Goal: Information Seeking & Learning: Check status

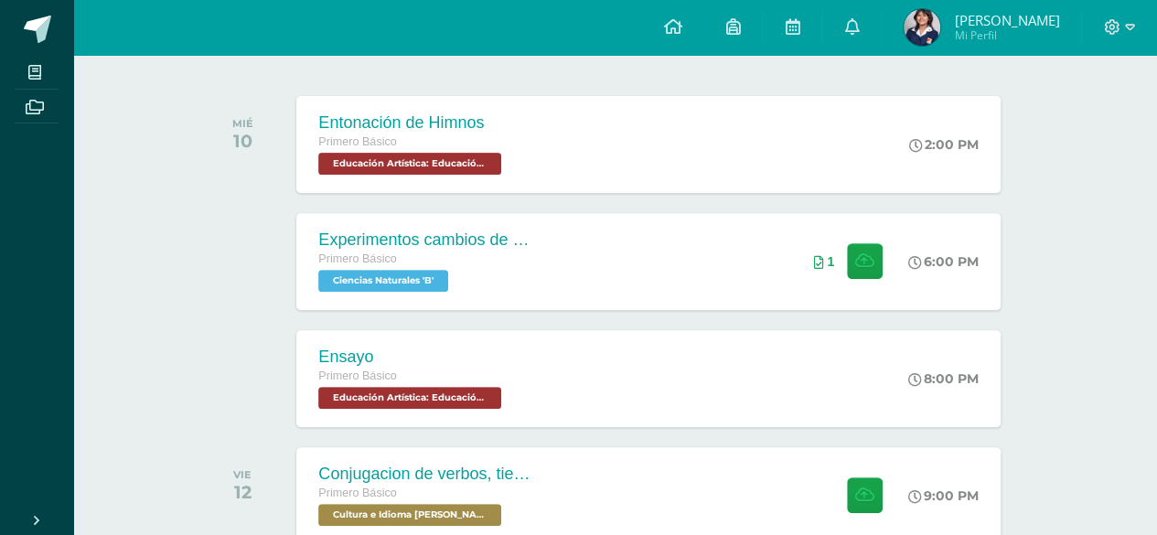
scroll to position [277, 0]
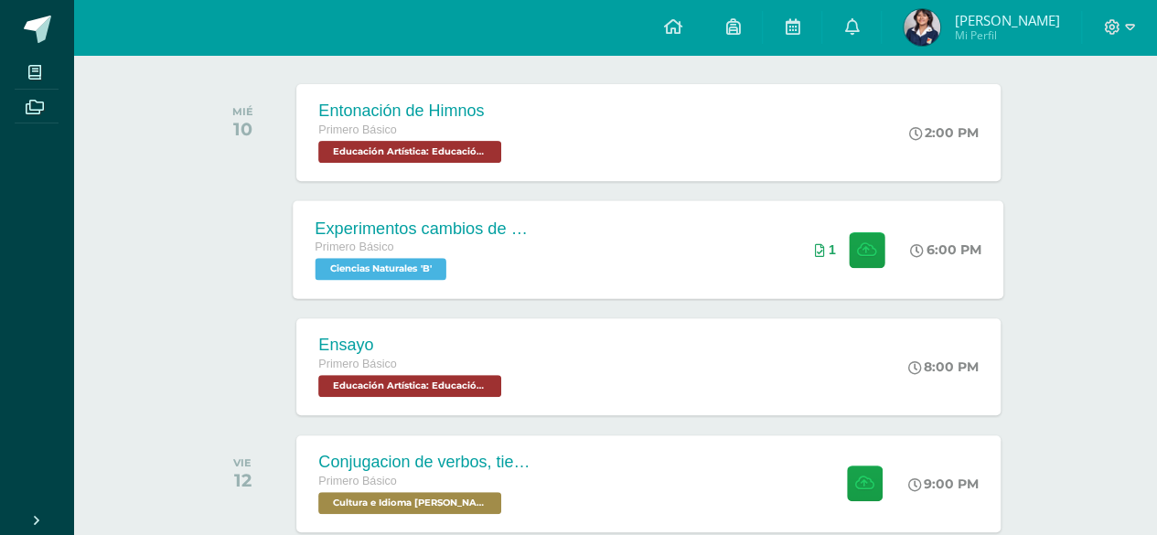
click at [749, 231] on div "Experimentos cambios de estado Primero Básico Ciencias Naturales 'B' 6:00 PM 1 …" at bounding box center [649, 249] width 711 height 98
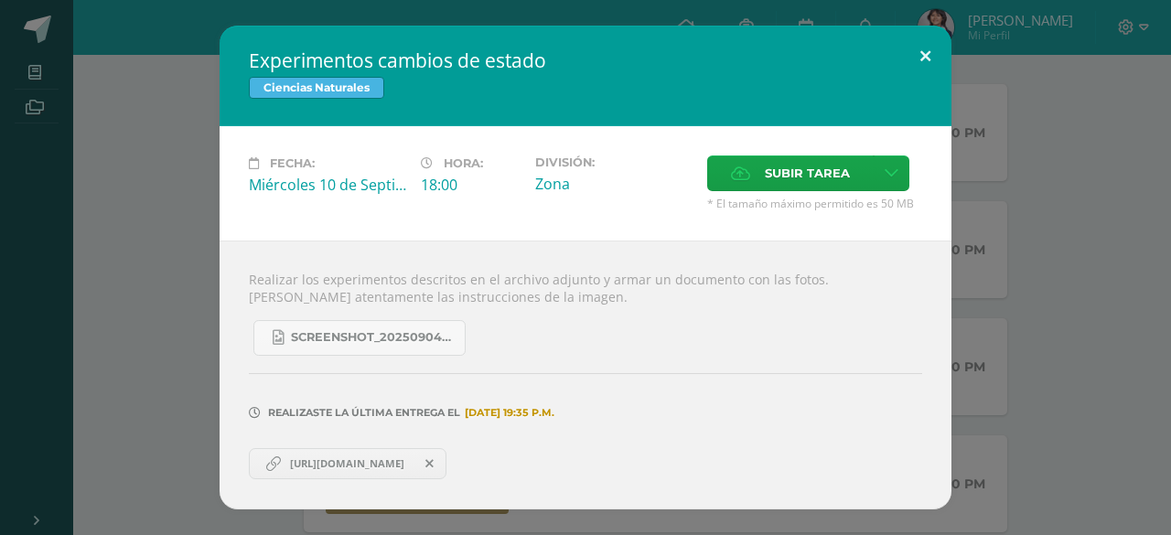
click at [942, 56] on button at bounding box center [925, 57] width 52 height 62
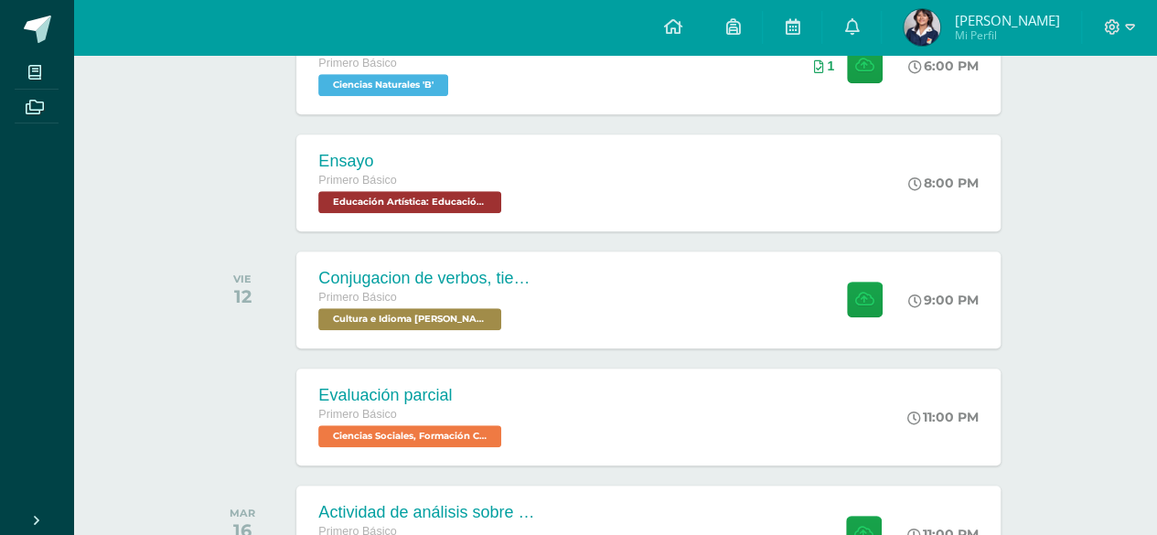
scroll to position [470, 0]
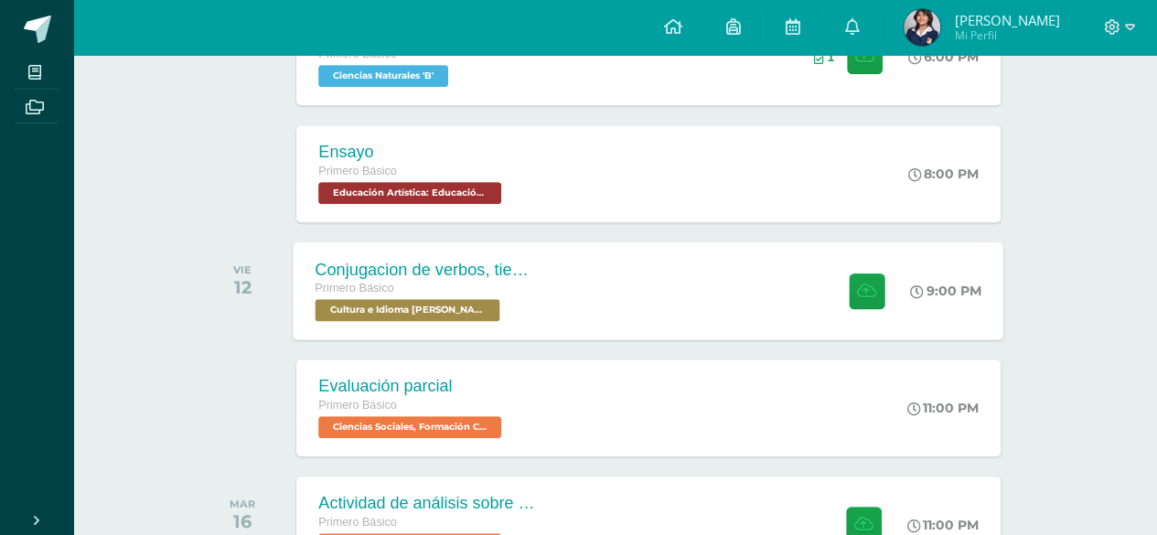
click at [668, 270] on div "Conjugacion de verbos, tiempo pasado en Kaqchikel Primero Básico Cultura e Idio…" at bounding box center [649, 290] width 711 height 98
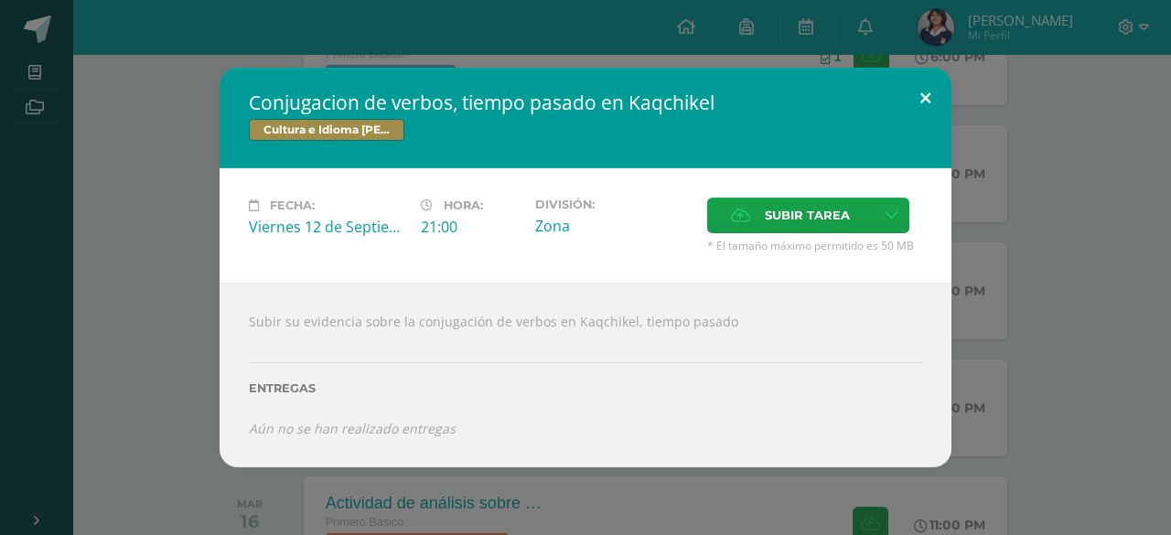
click at [922, 102] on button at bounding box center [925, 99] width 52 height 62
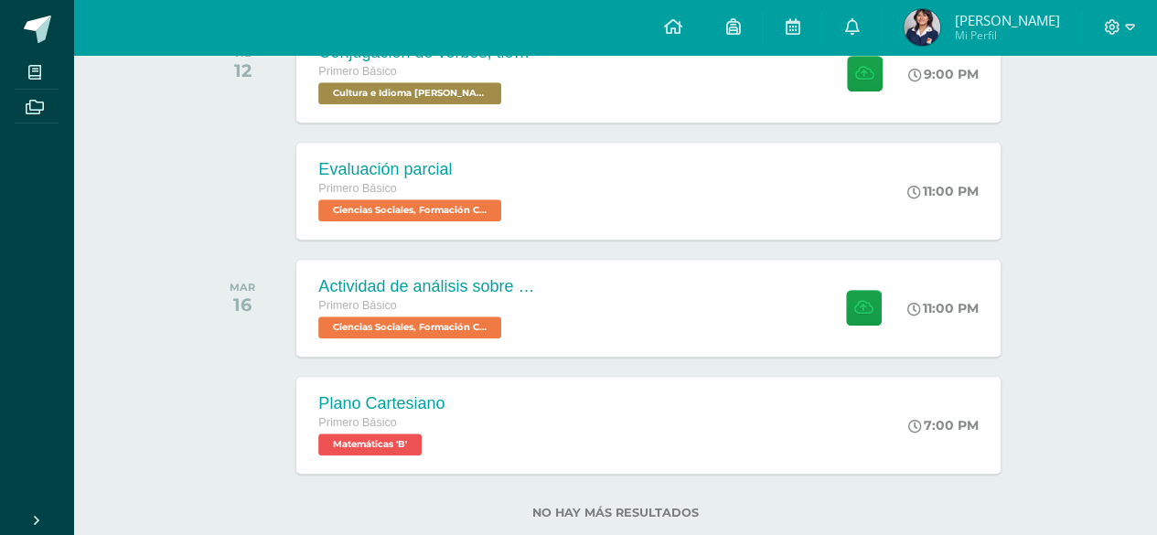
scroll to position [690, 0]
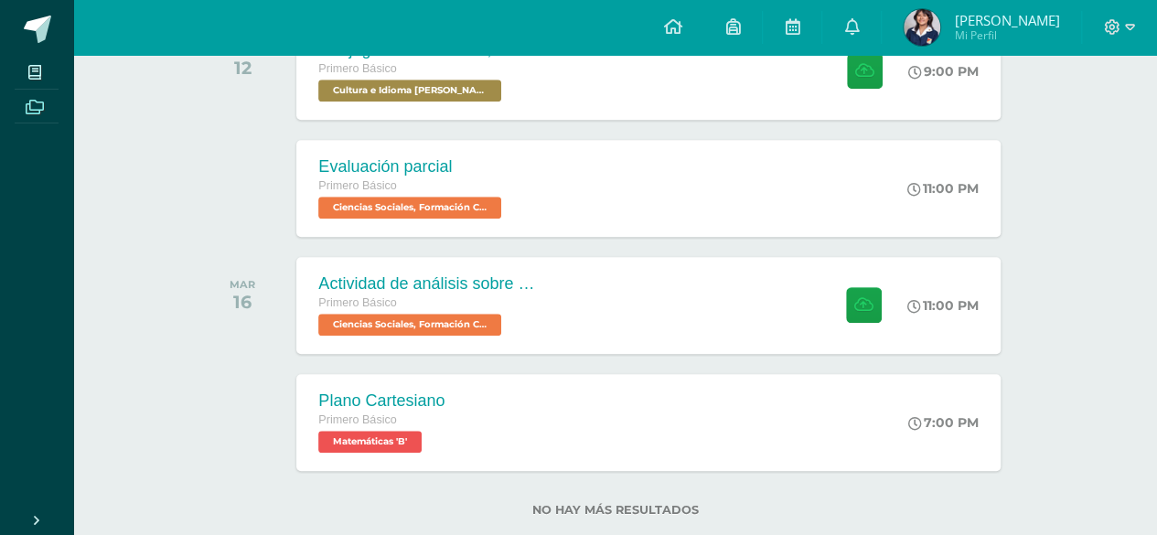
click at [42, 116] on span at bounding box center [35, 105] width 41 height 25
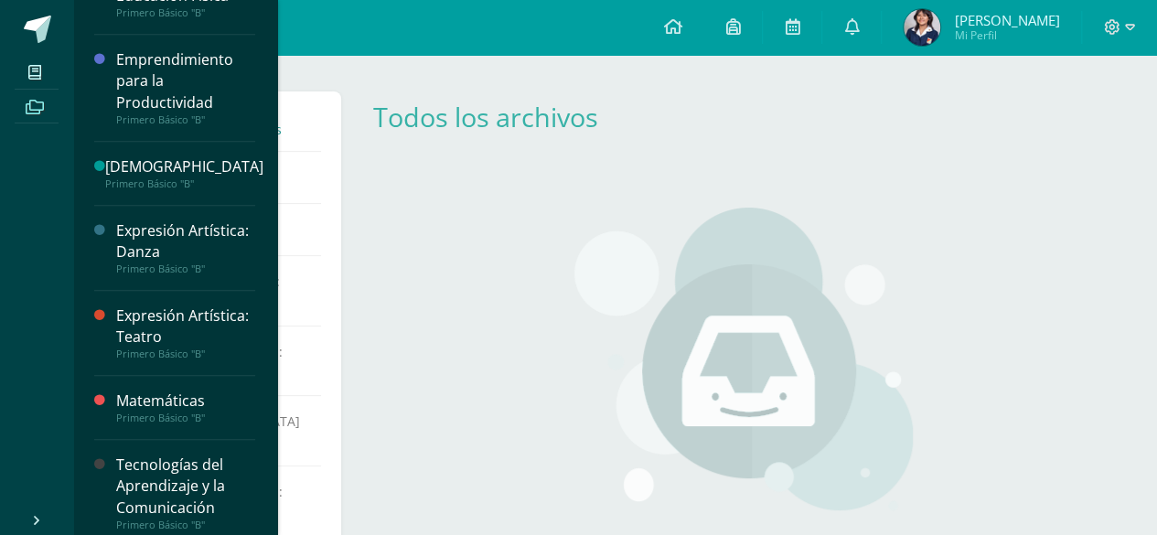
scroll to position [908, 0]
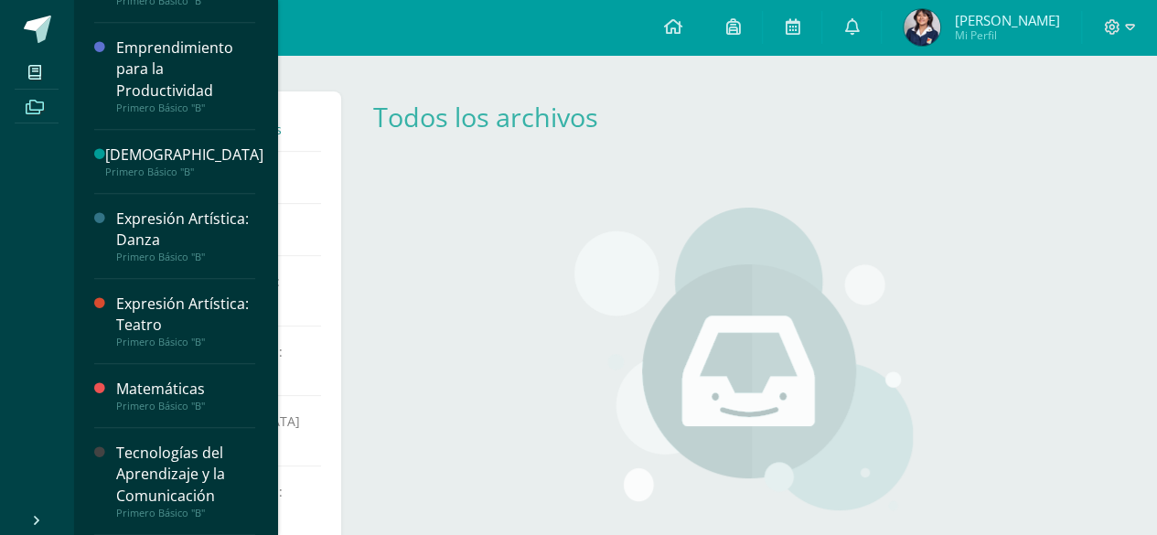
click at [191, 466] on div "Tecnologías del Aprendizaje y la Comunicación" at bounding box center [185, 474] width 139 height 63
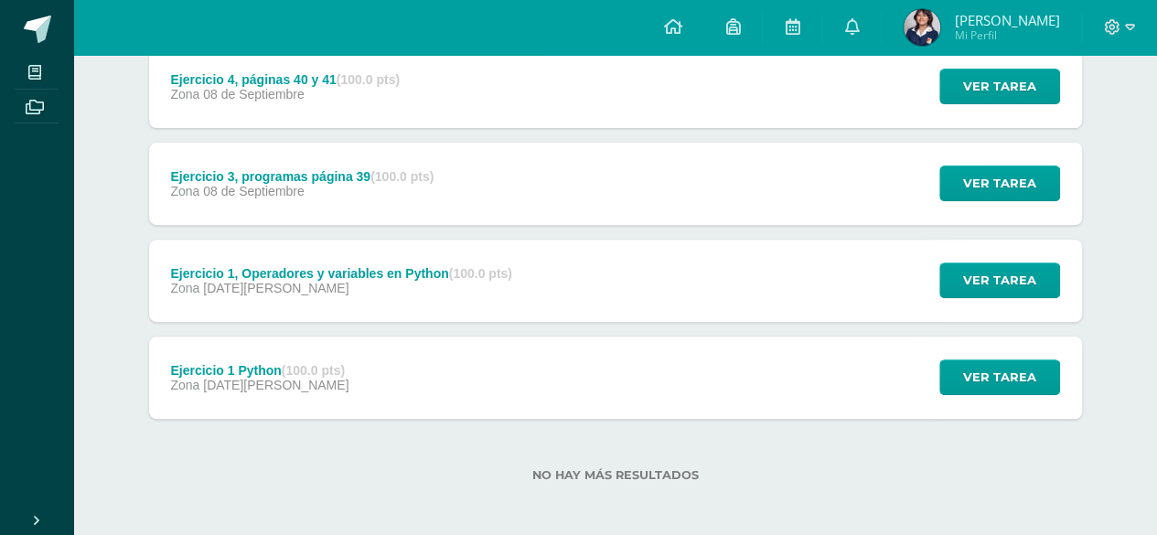
scroll to position [265, 0]
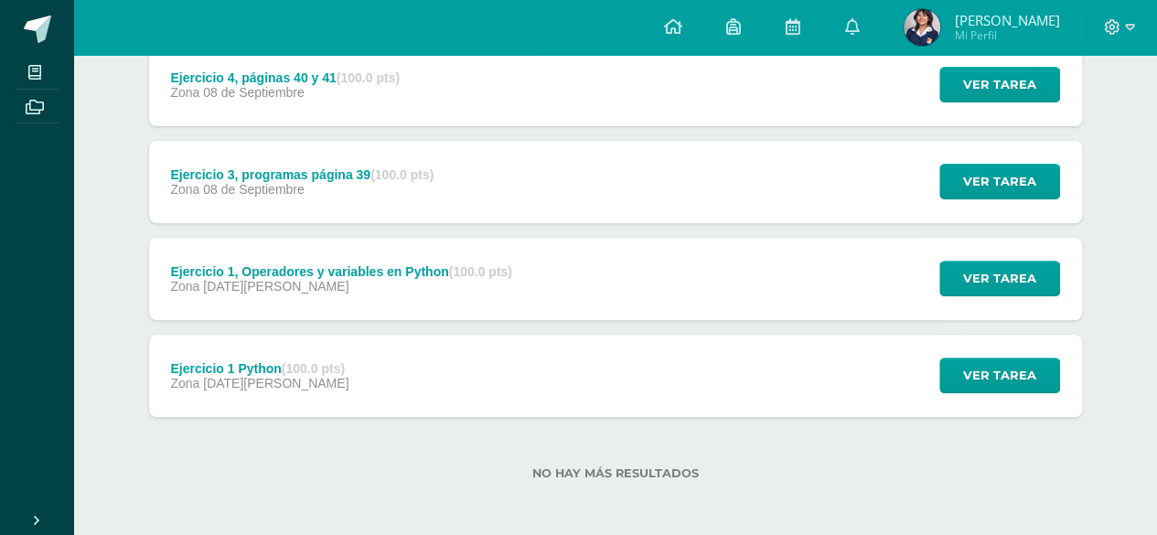
click at [317, 269] on div "Ejercicio 1, Operadores y variables en Python (100.0 pts)" at bounding box center [341, 271] width 342 height 15
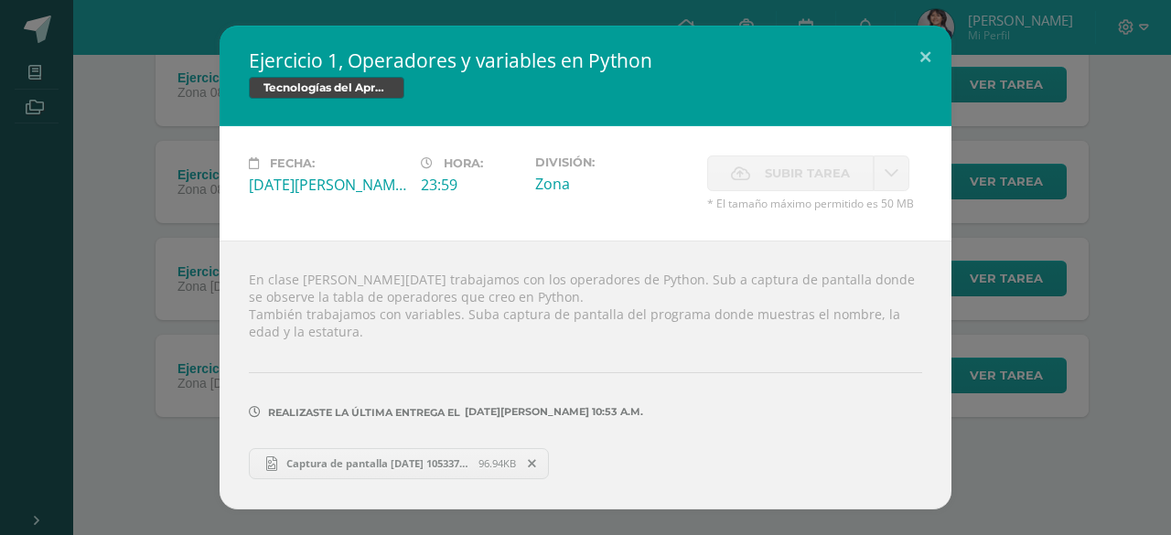
drag, startPoint x: 252, startPoint y: 68, endPoint x: 322, endPoint y: 70, distance: 69.6
click at [318, 70] on h2 "Ejercicio 1, Operadores y variables en Python" at bounding box center [585, 61] width 673 height 26
click at [448, 467] on span "Captura de pantalla 2025-08-25 105337.png" at bounding box center [377, 463] width 201 height 14
click at [937, 58] on button at bounding box center [925, 57] width 52 height 62
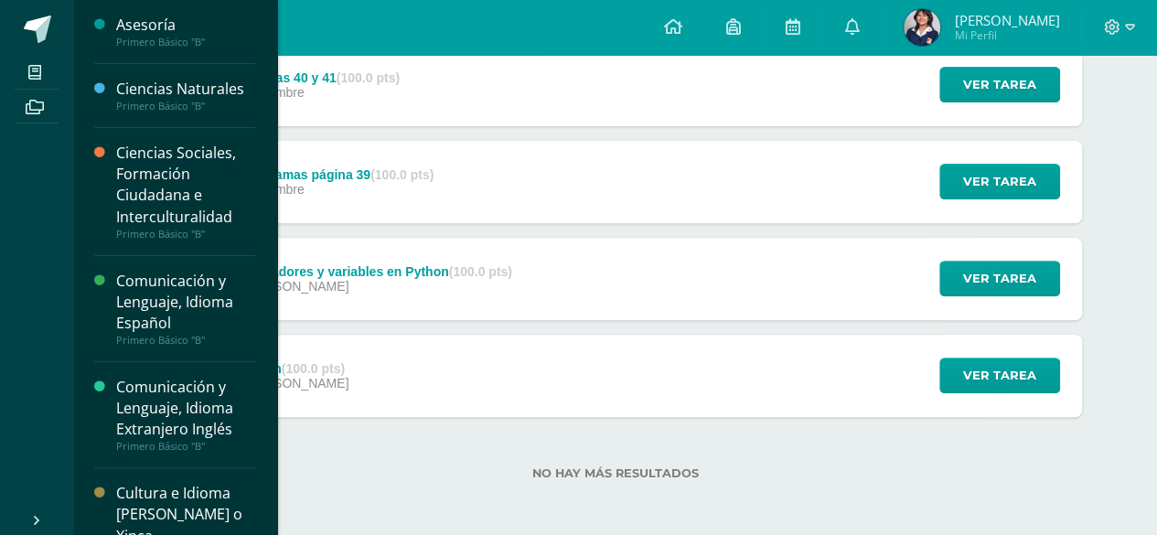
drag, startPoint x: 267, startPoint y: 29, endPoint x: 275, endPoint y: 52, distance: 24.3
click at [275, 52] on div "Asesoría Primero Básico "B" Ciencias Naturales Primero Básico "B" Ciencias Soci…" at bounding box center [174, 267] width 205 height 535
click at [273, 24] on body "Mis cursos Archivos Cerrar panel Asesoría Primero Básico "B" Ciencias Naturales…" at bounding box center [578, 137] width 1157 height 804
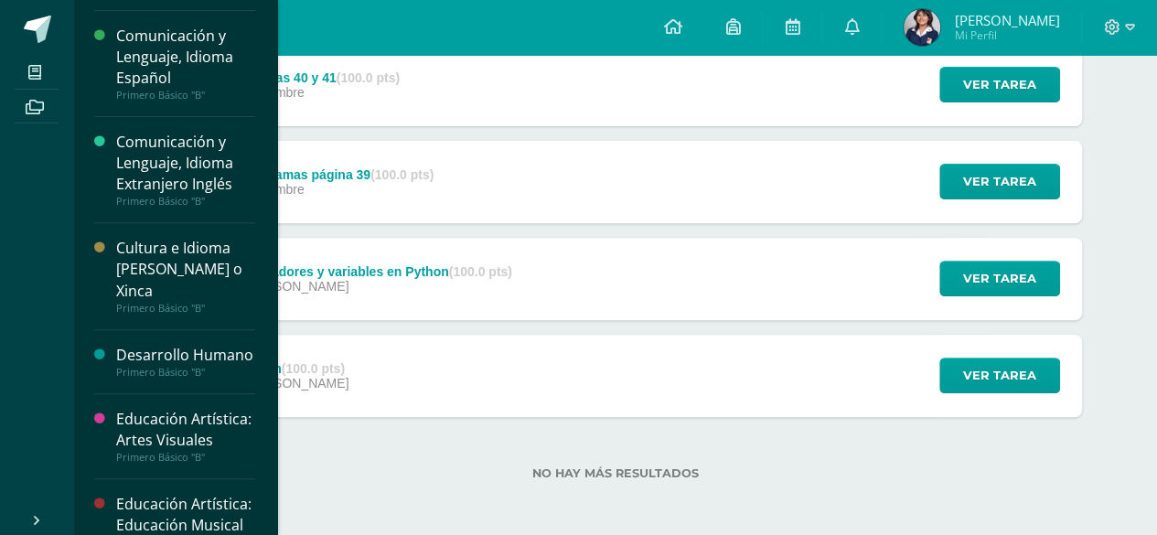
scroll to position [258, 0]
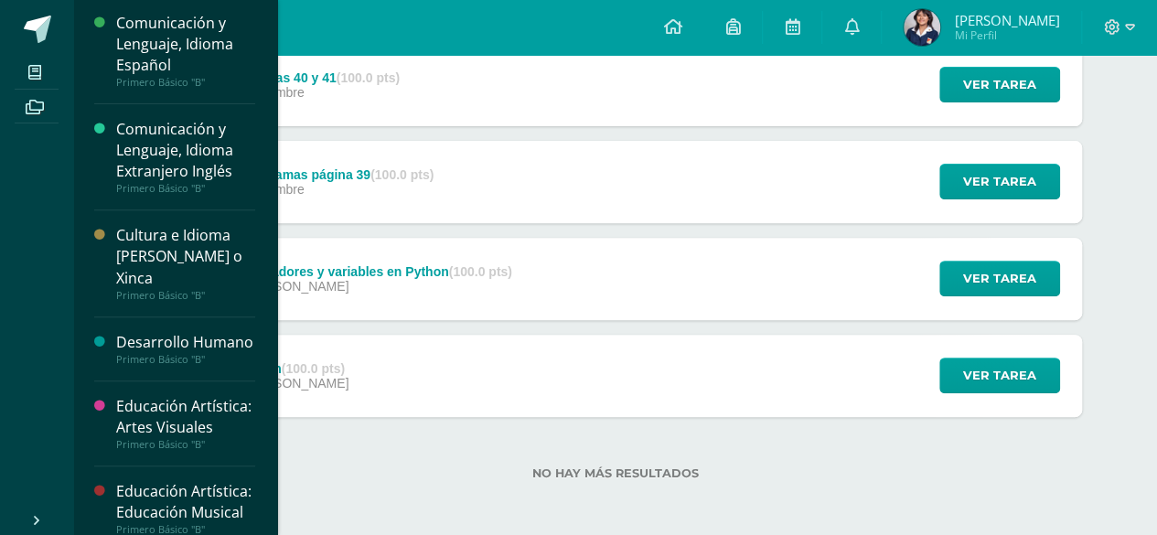
click at [196, 237] on div "Cultura e Idioma [PERSON_NAME] o Xinca" at bounding box center [185, 256] width 139 height 63
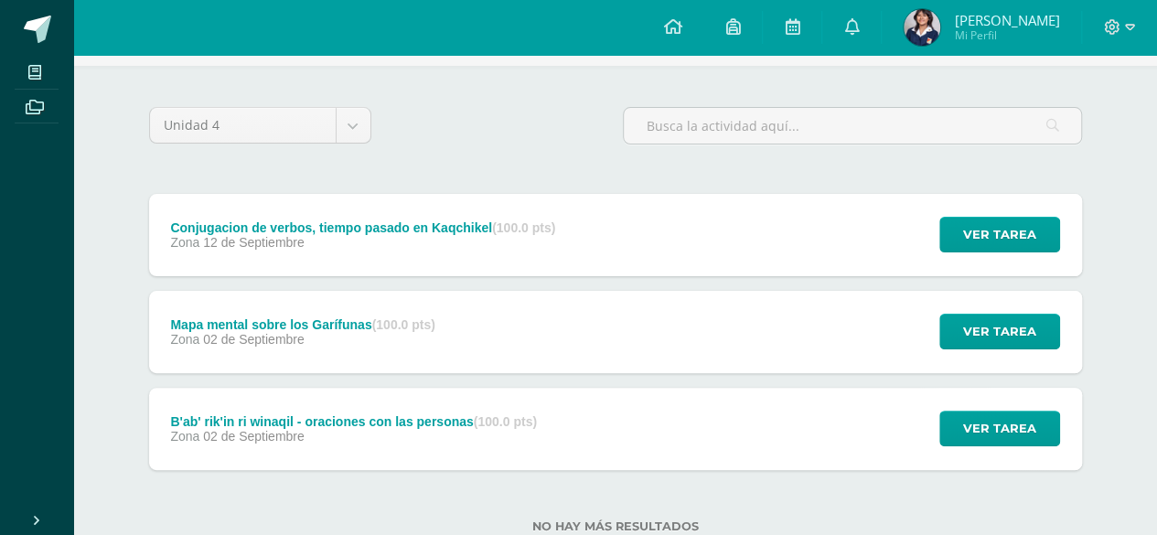
scroll to position [117, 0]
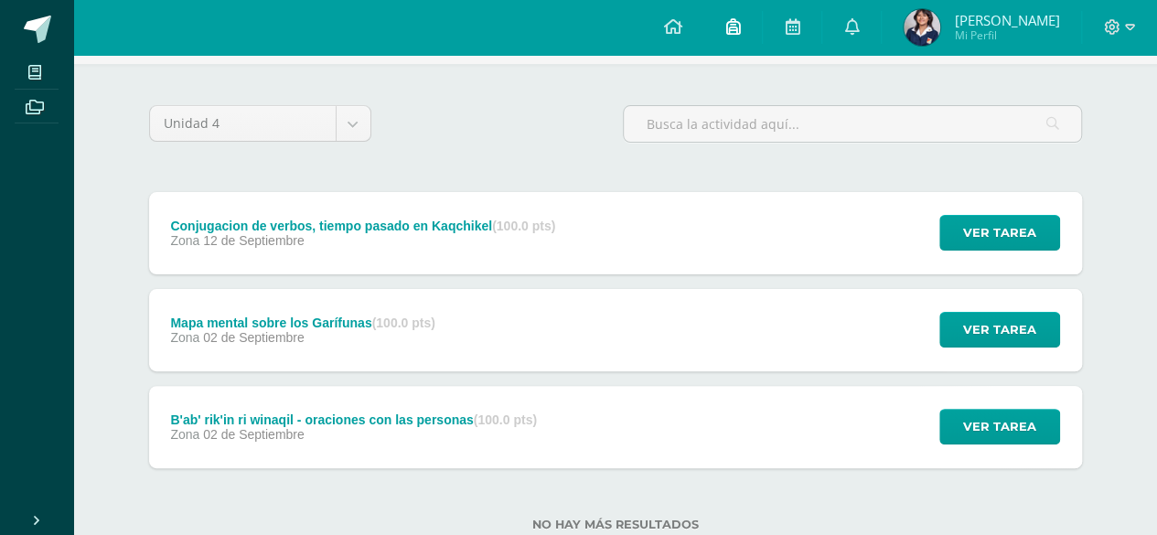
click at [736, 25] on icon at bounding box center [732, 26] width 15 height 16
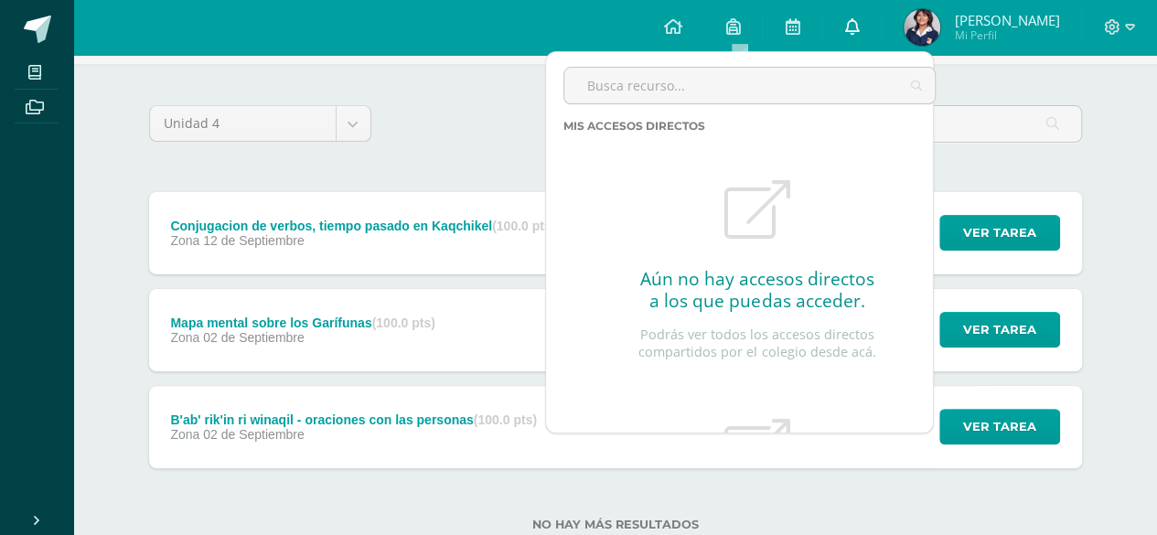
click at [833, 27] on link at bounding box center [851, 27] width 59 height 55
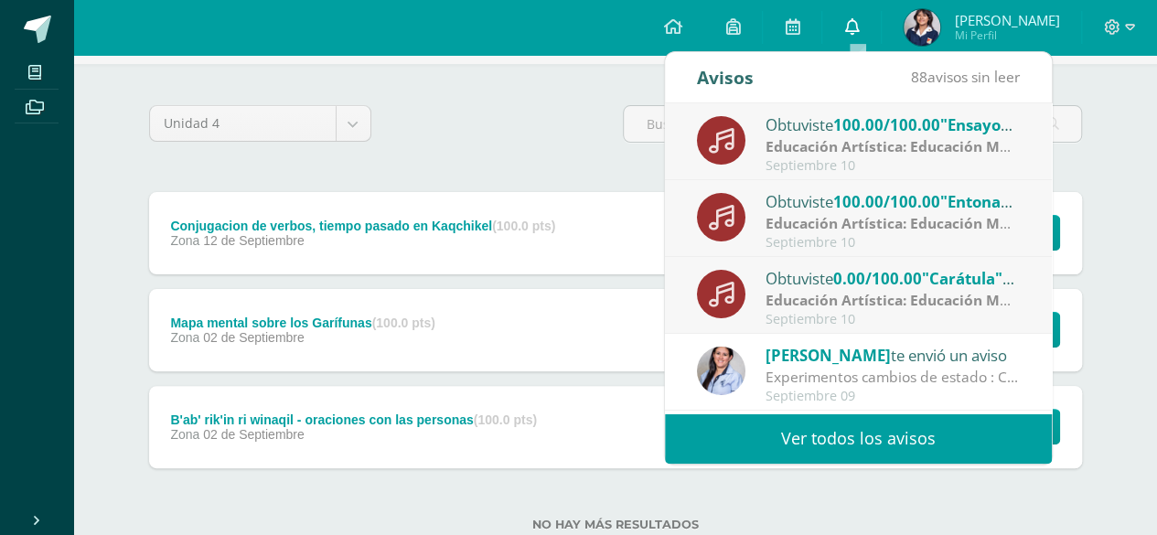
click at [847, 32] on link at bounding box center [851, 27] width 59 height 55
click at [859, 39] on link at bounding box center [851, 27] width 59 height 55
click at [1067, 126] on input "text" at bounding box center [852, 124] width 457 height 36
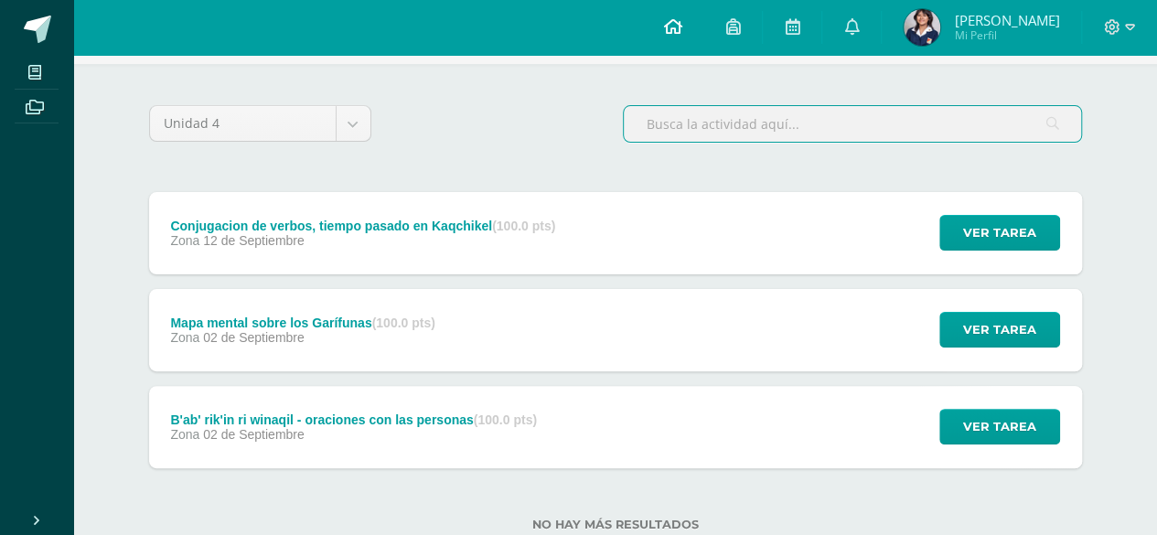
click at [681, 17] on span at bounding box center [672, 27] width 18 height 20
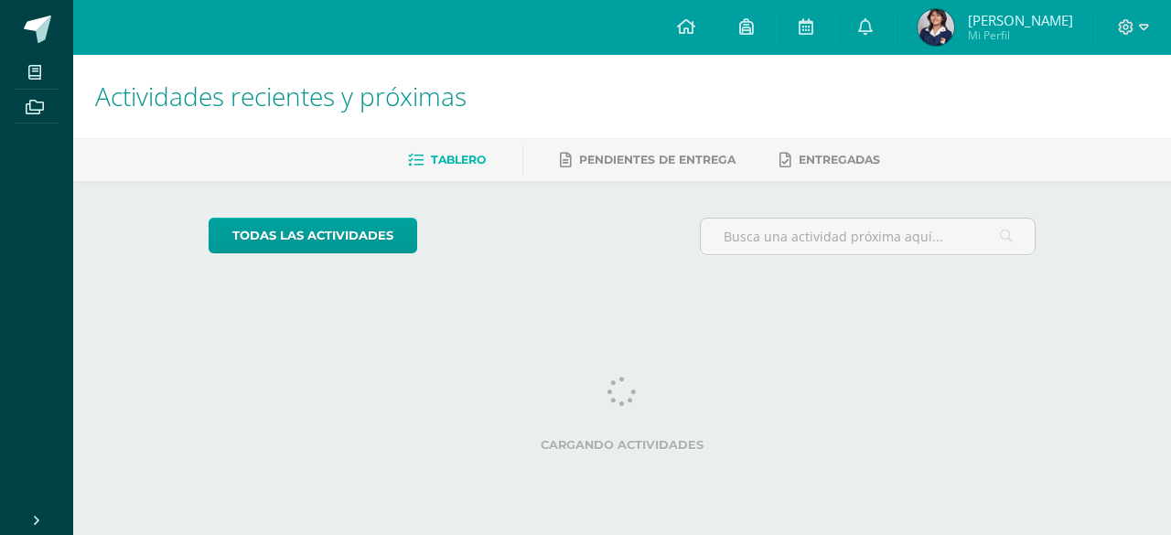
click at [1136, 38] on div at bounding box center [1133, 27] width 75 height 55
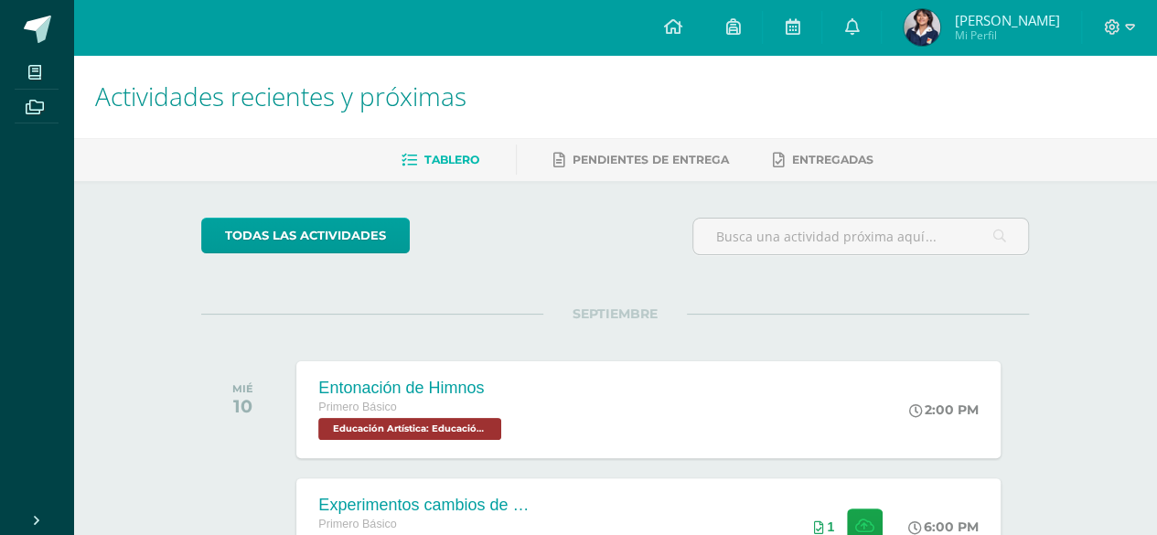
click at [1112, 11] on div at bounding box center [1119, 27] width 75 height 55
click at [1118, 23] on icon at bounding box center [1112, 27] width 16 height 16
click at [959, 21] on span "[PERSON_NAME] Mi Perfil" at bounding box center [981, 27] width 163 height 37
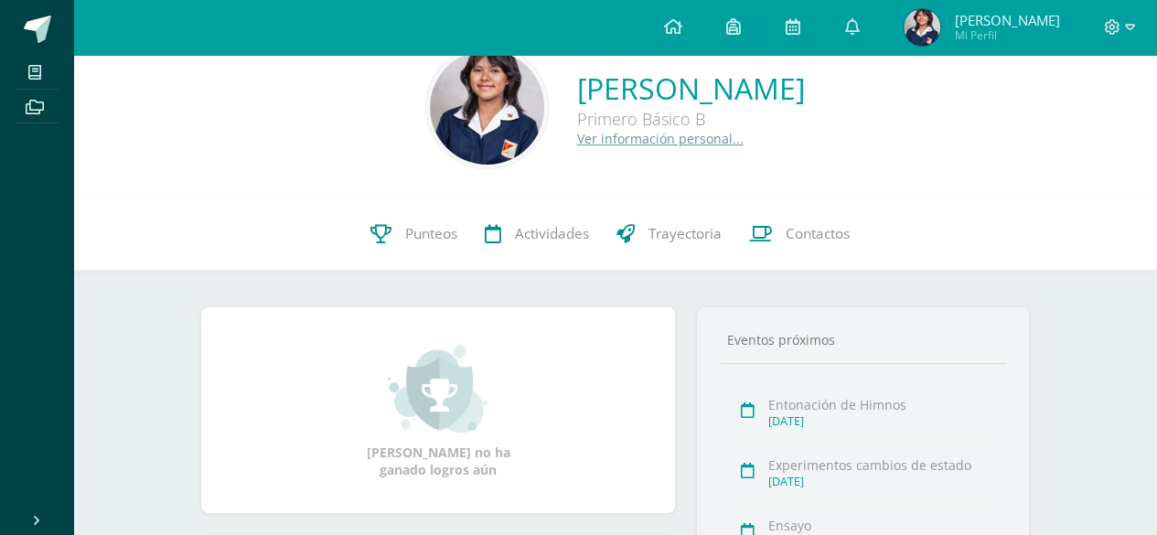
scroll to position [425, 0]
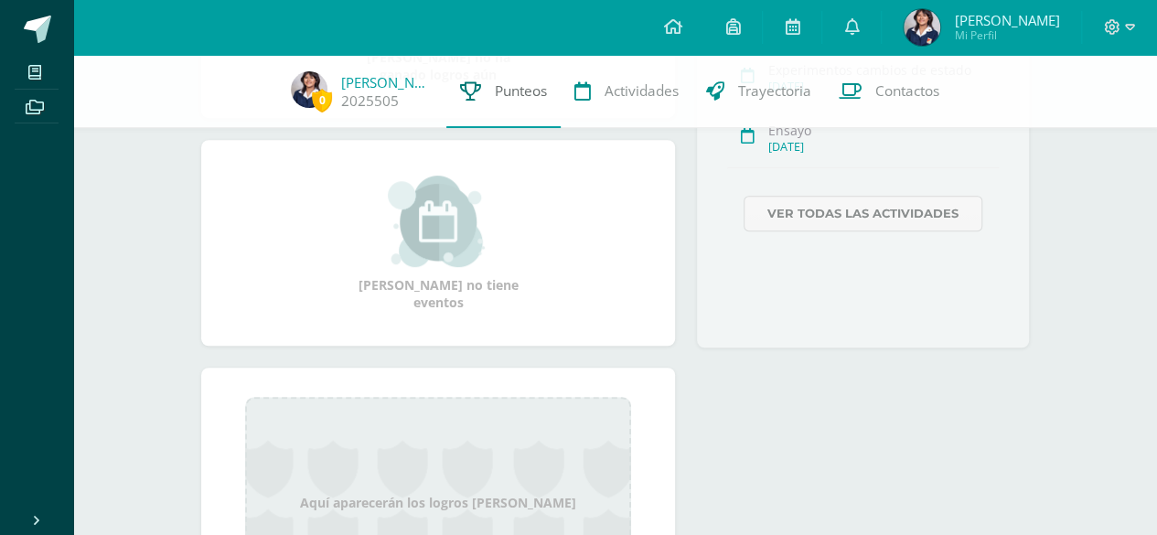
click at [495, 84] on span "Punteos" at bounding box center [521, 90] width 52 height 19
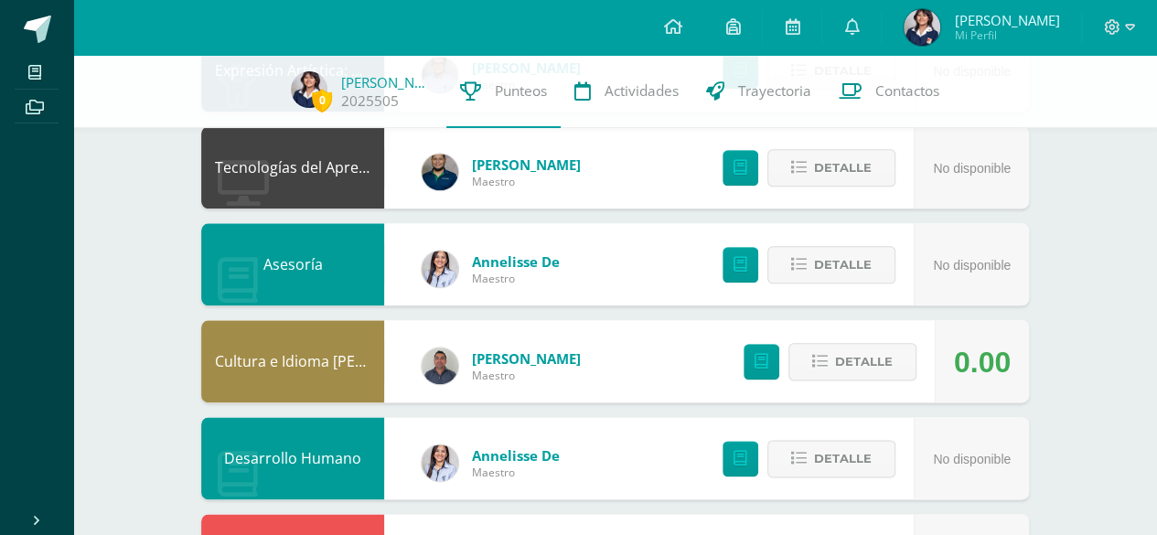
drag, startPoint x: 1170, startPoint y: 131, endPoint x: 1170, endPoint y: 386, distance: 255.2
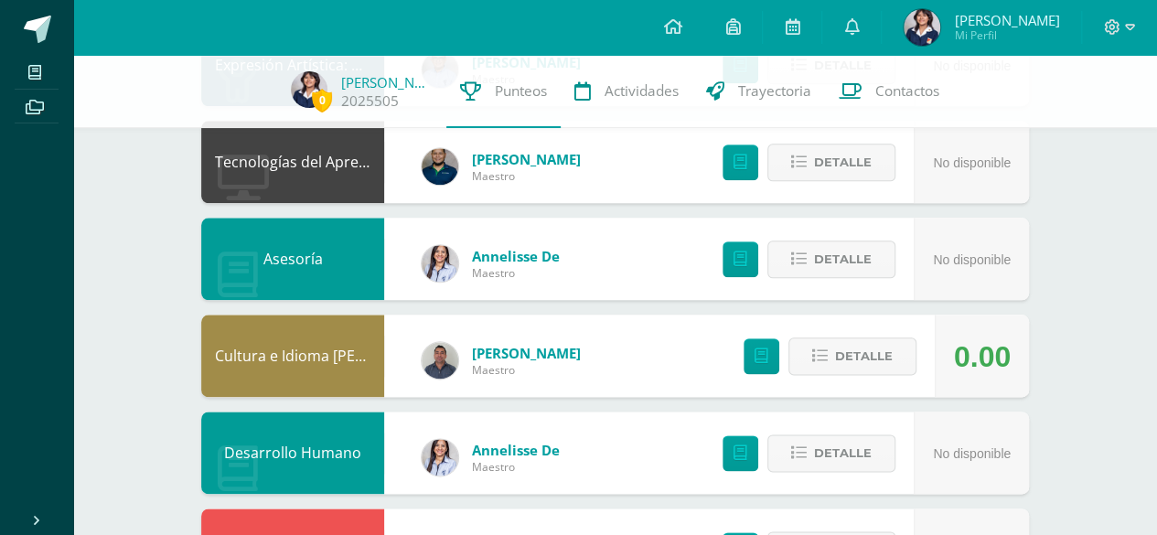
scroll to position [944, 0]
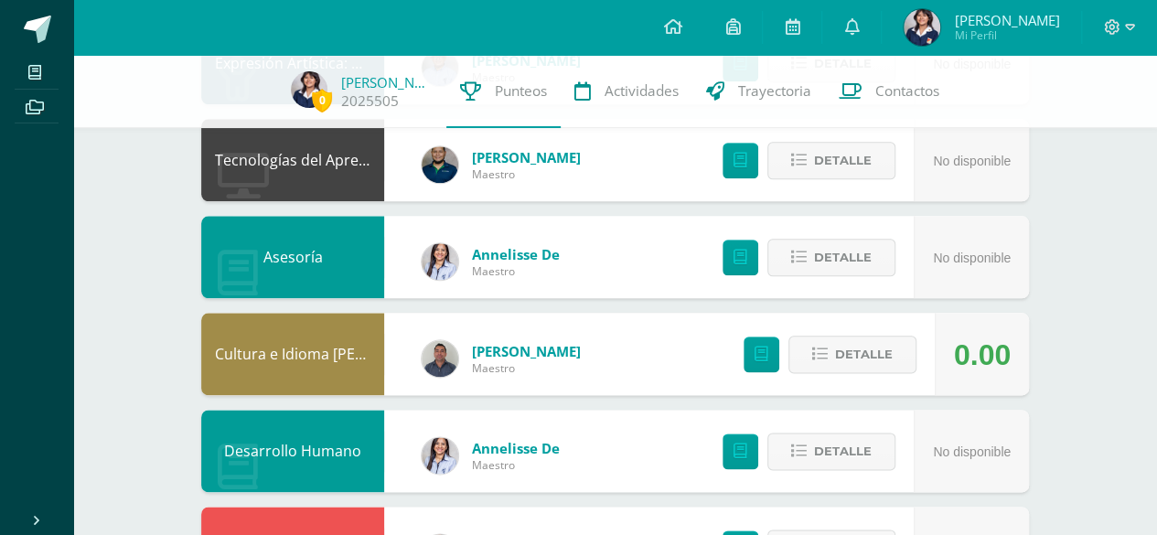
click at [475, 356] on span "[PERSON_NAME]" at bounding box center [526, 351] width 109 height 18
click at [443, 352] on img at bounding box center [440, 358] width 37 height 37
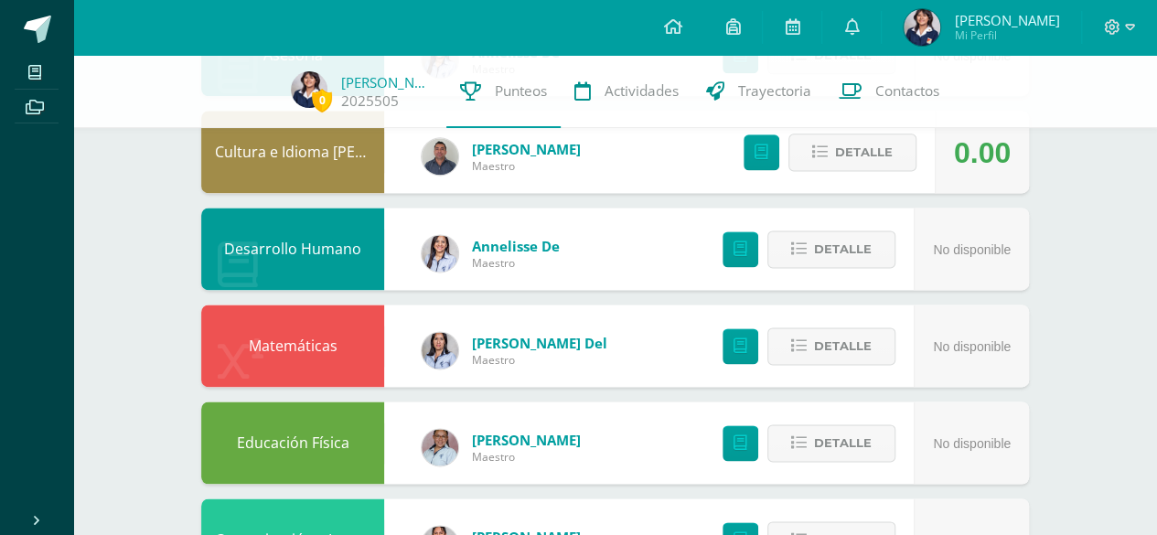
scroll to position [1324, 0]
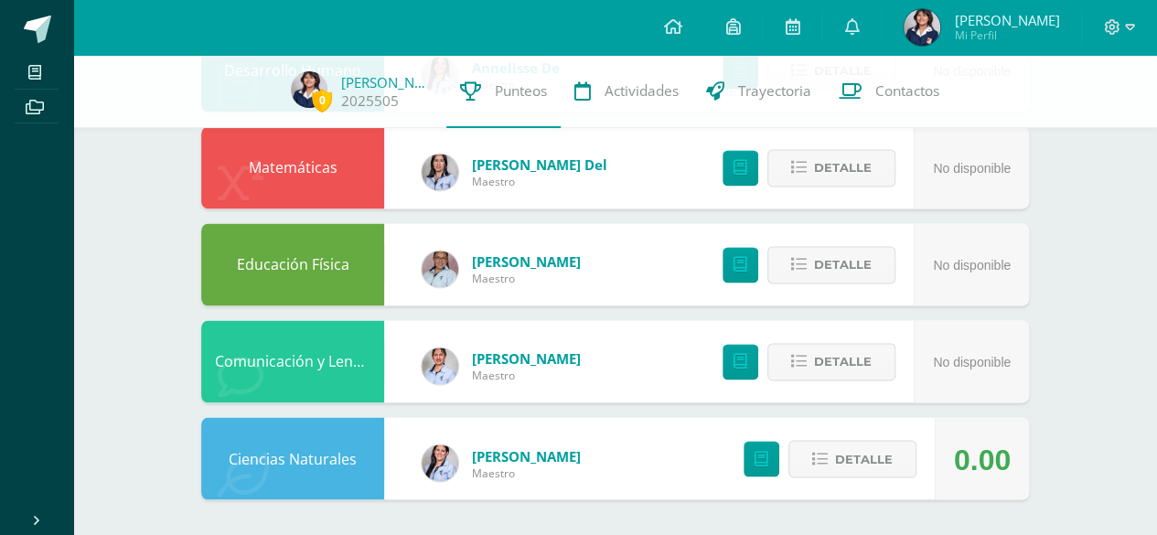
drag, startPoint x: 950, startPoint y: 474, endPoint x: 1022, endPoint y: 461, distance: 72.5
click at [1022, 461] on div "0.00" at bounding box center [982, 458] width 94 height 82
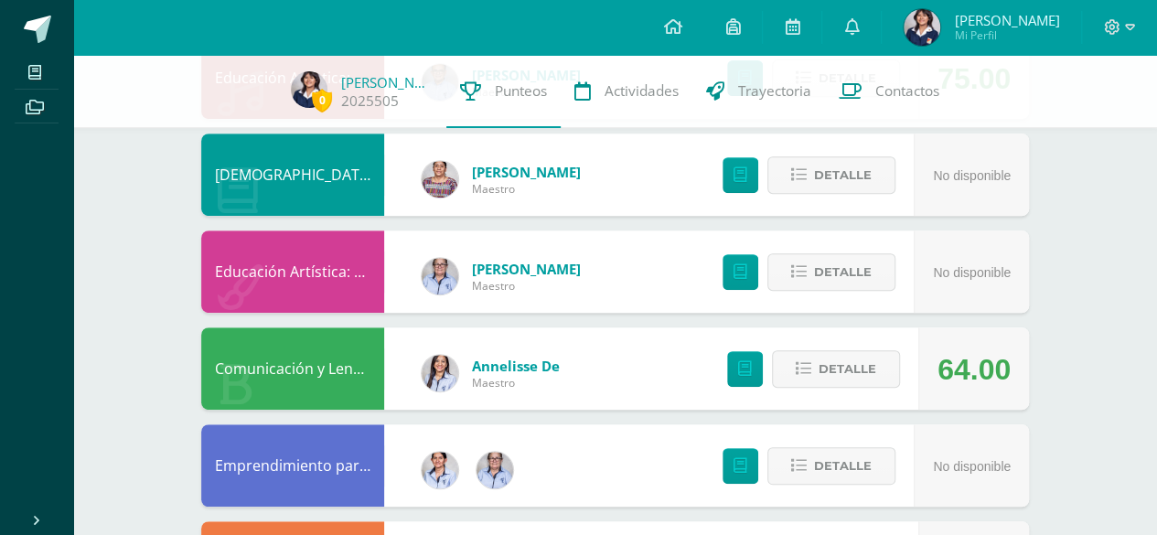
scroll to position [364, 0]
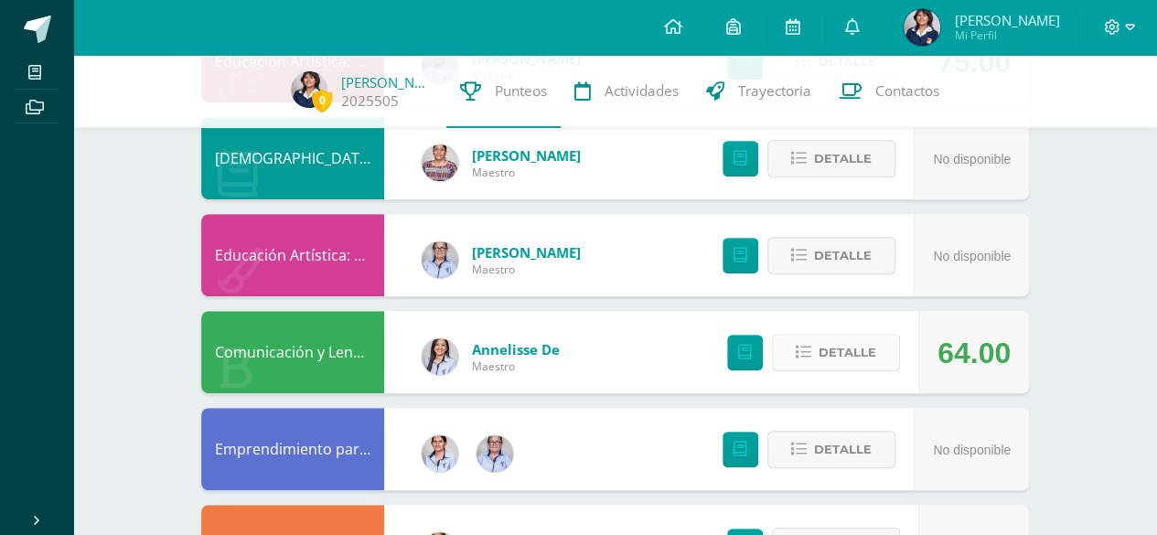
click at [847, 359] on span "Detalle" at bounding box center [848, 353] width 58 height 34
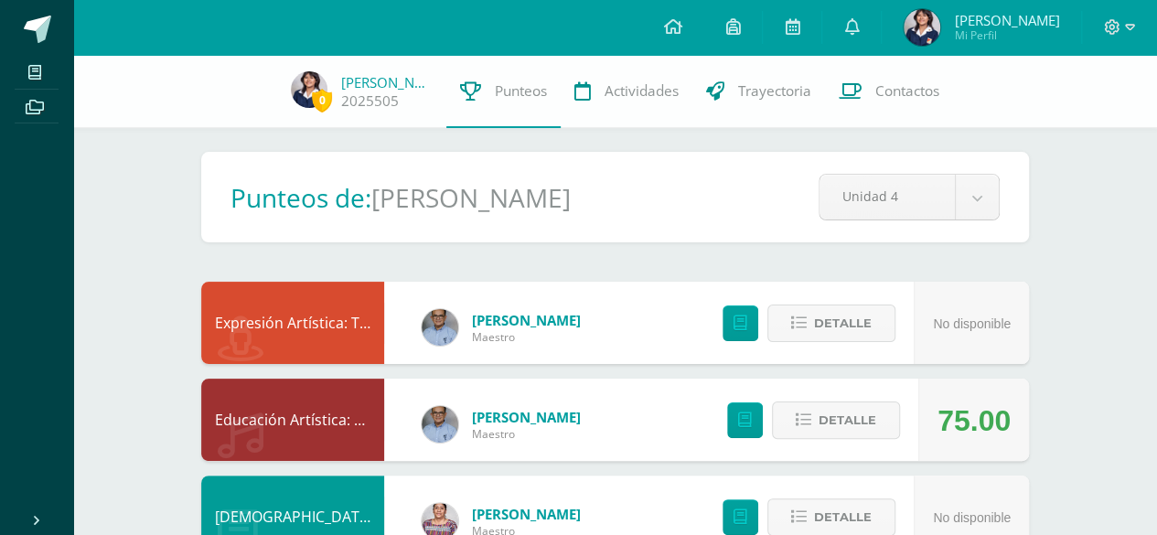
scroll to position [3, 0]
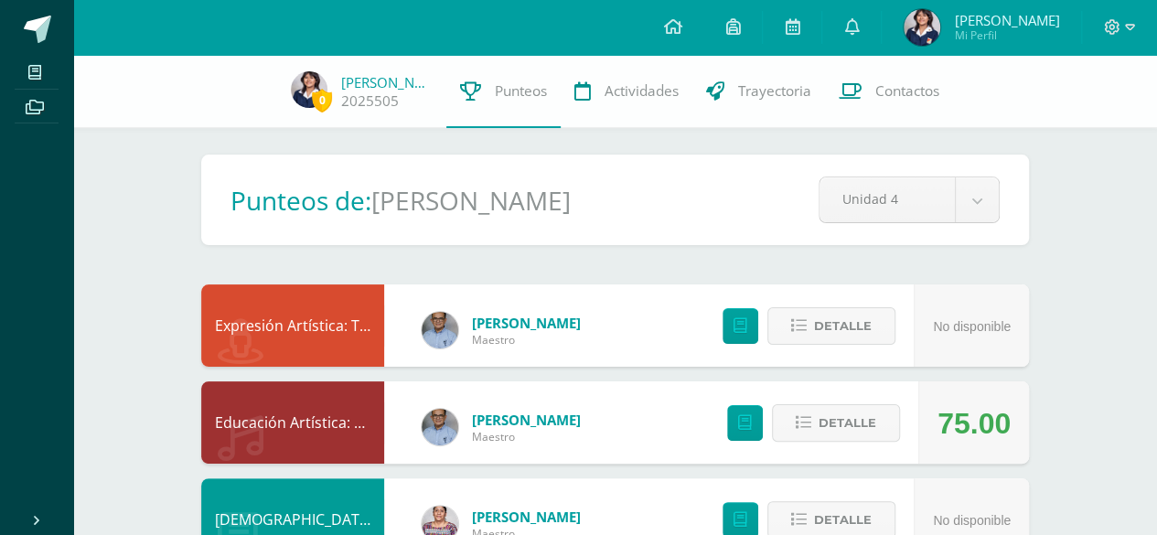
click at [852, 398] on div "Detalle" at bounding box center [809, 422] width 219 height 82
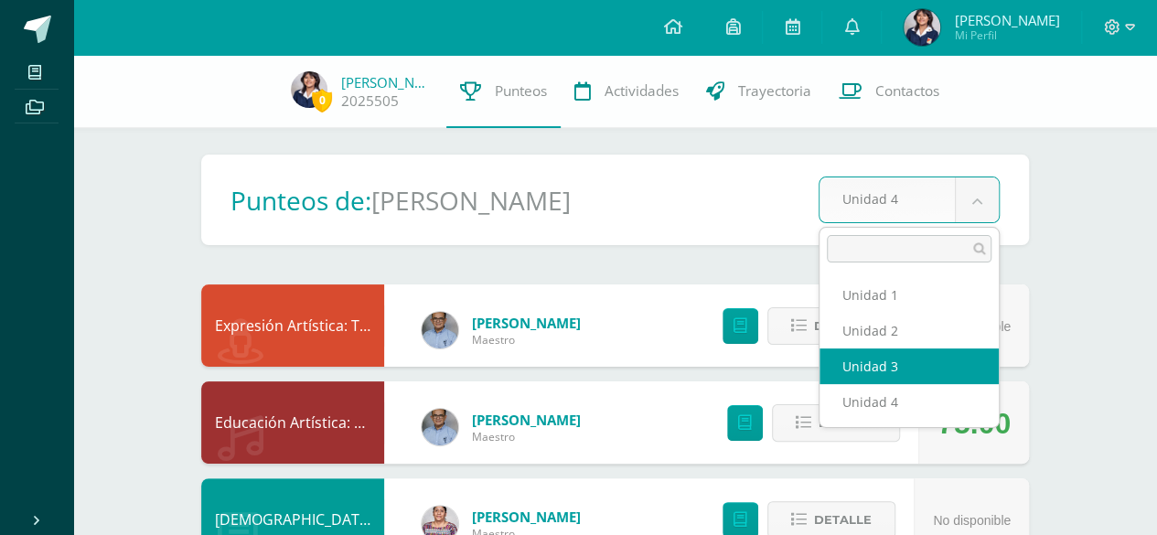
select select "Unidad 3"
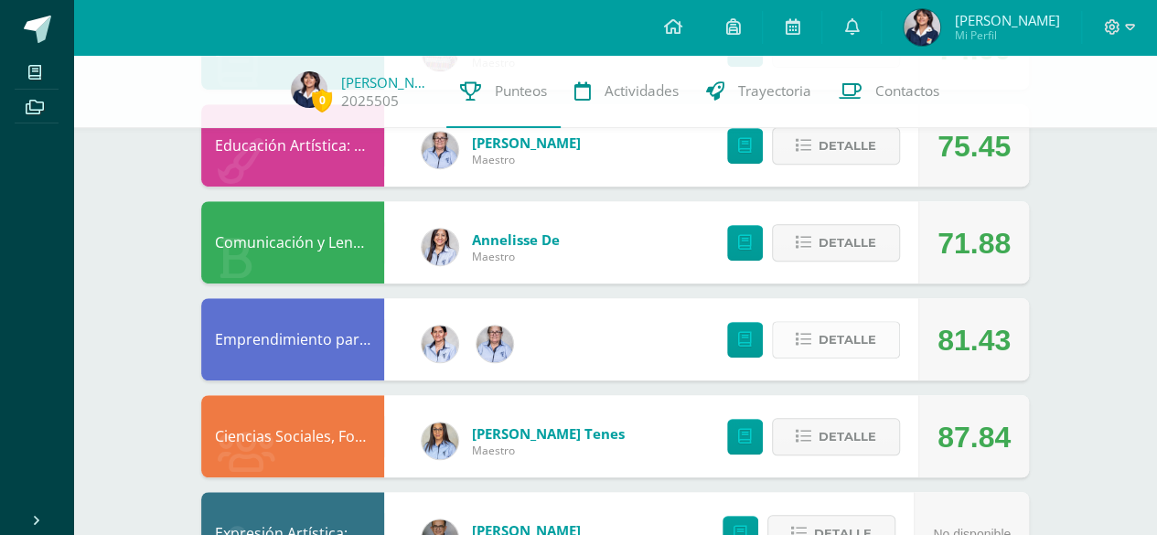
scroll to position [480, 0]
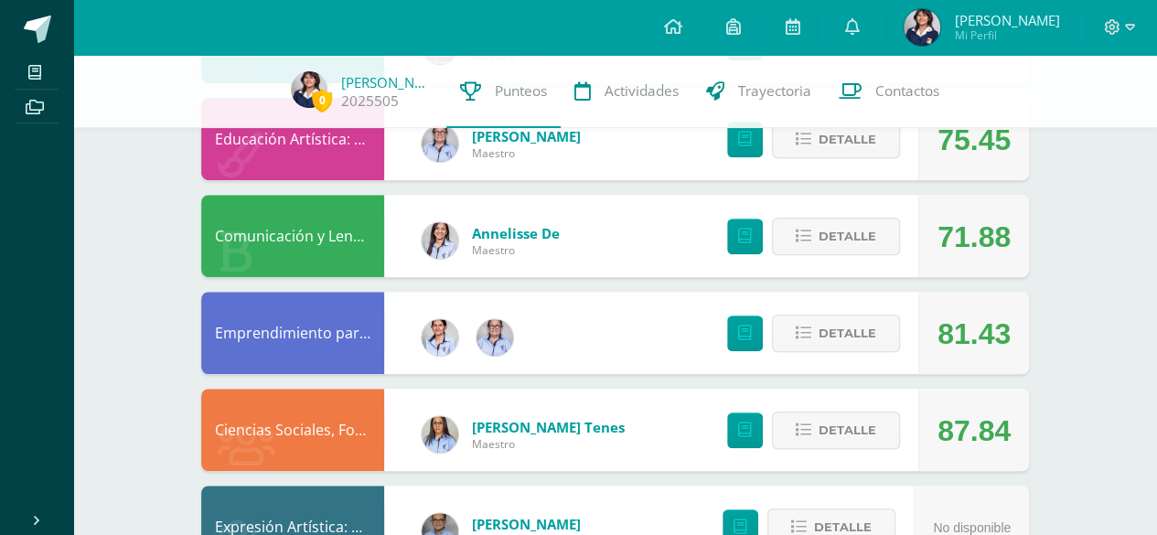
click at [772, 317] on div "Detalle" at bounding box center [809, 333] width 219 height 82
click at [807, 327] on icon at bounding box center [804, 334] width 16 height 16
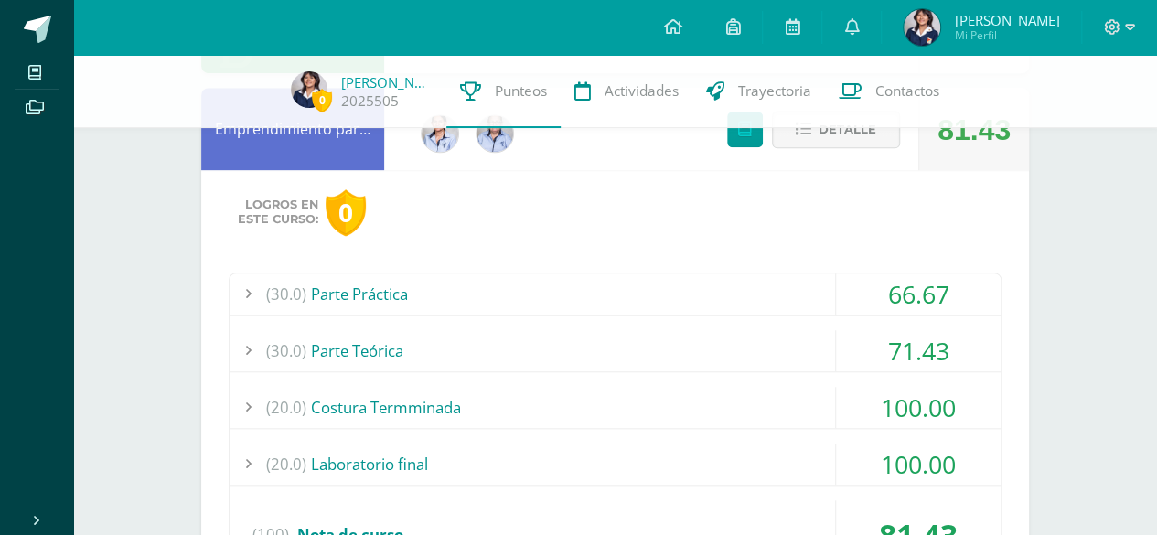
scroll to position [744, 0]
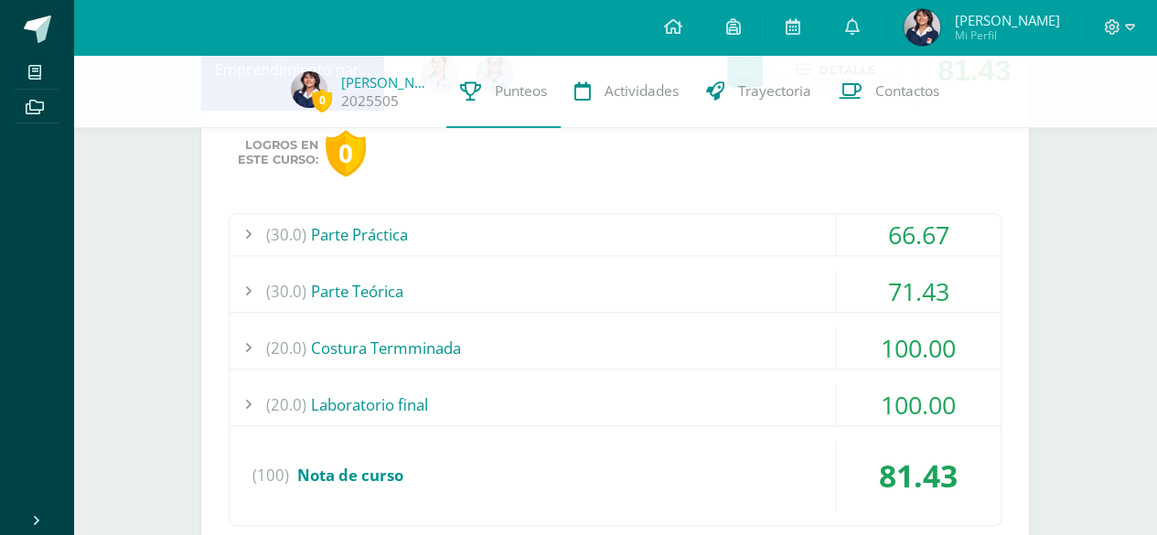
click at [371, 246] on div "(30.0) Parte Práctica" at bounding box center [615, 234] width 771 height 41
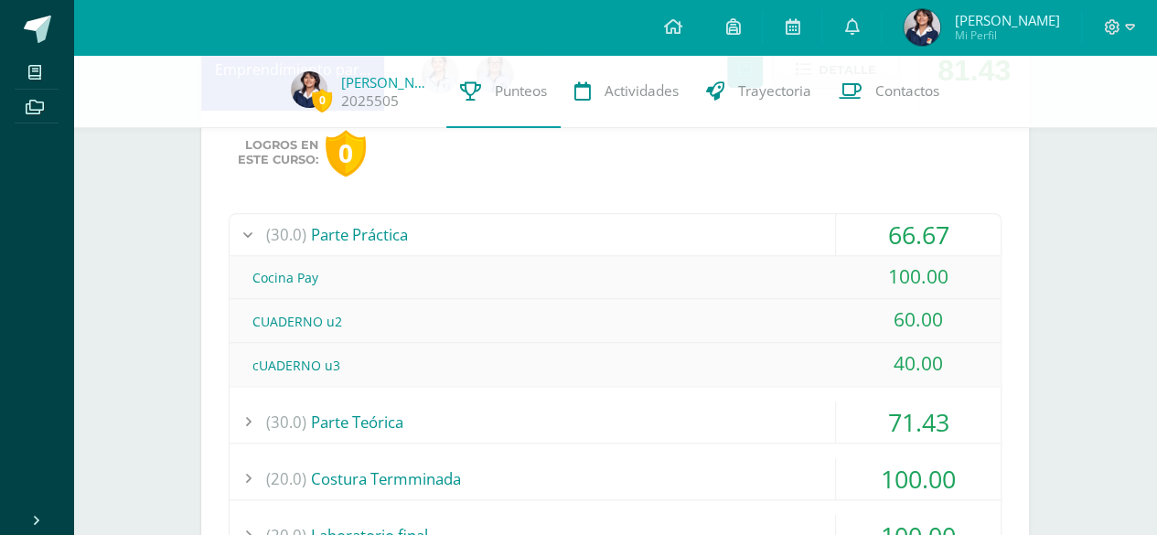
click at [520, 222] on div "(30.0) Parte Práctica" at bounding box center [615, 234] width 771 height 41
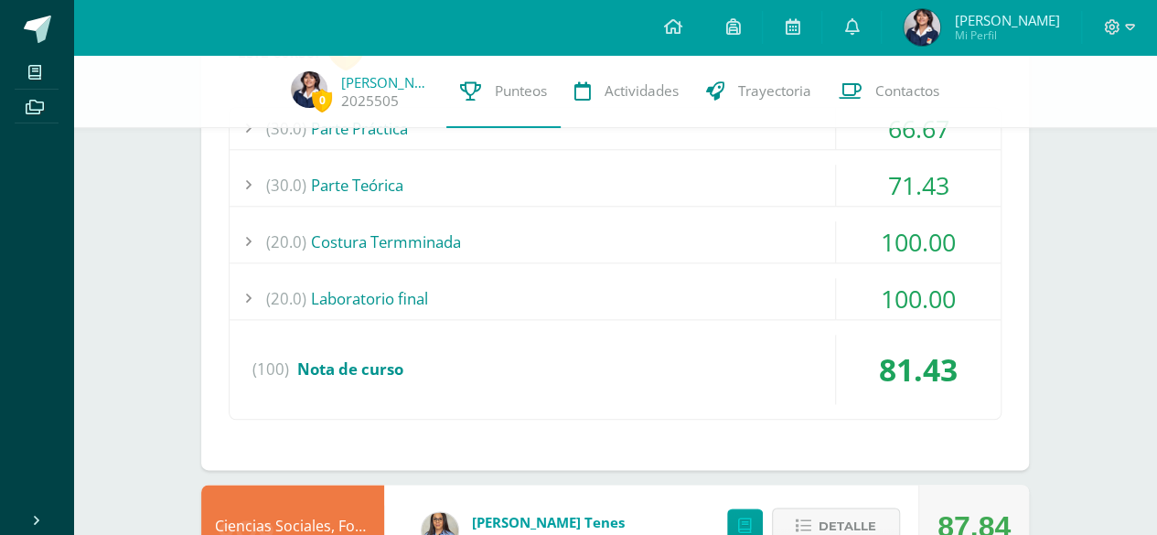
scroll to position [855, 0]
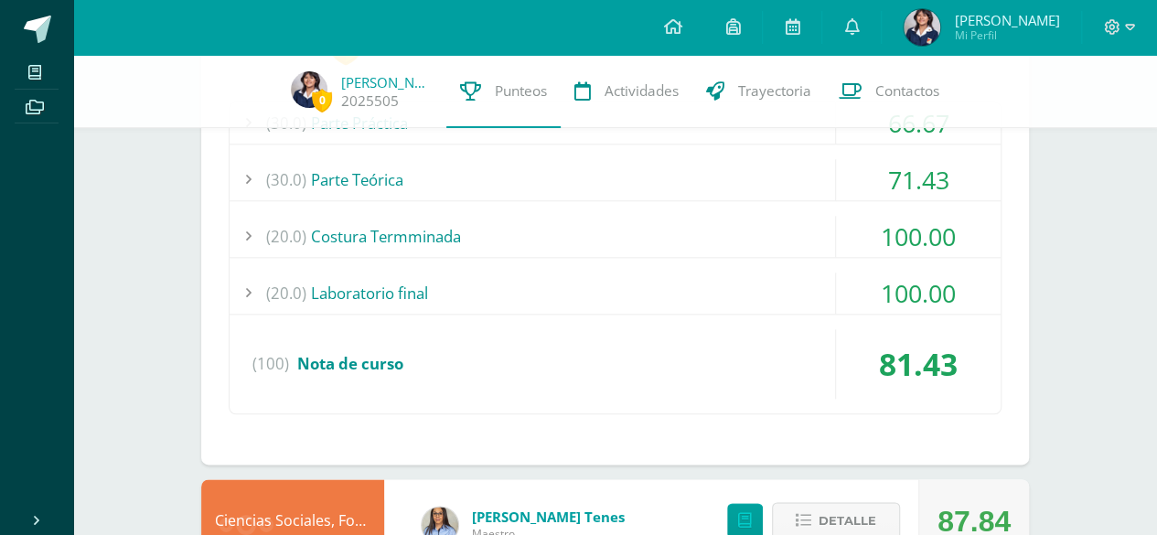
click at [627, 277] on div "(20.0) Laboratorio final" at bounding box center [615, 293] width 771 height 41
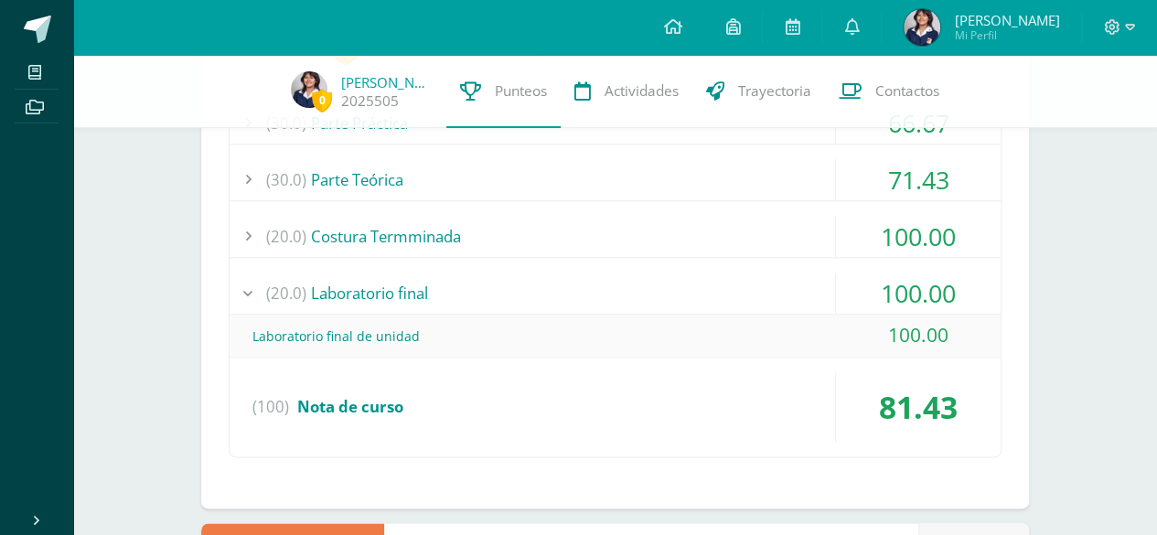
click at [627, 277] on div "(20.0) Laboratorio final" at bounding box center [615, 293] width 771 height 41
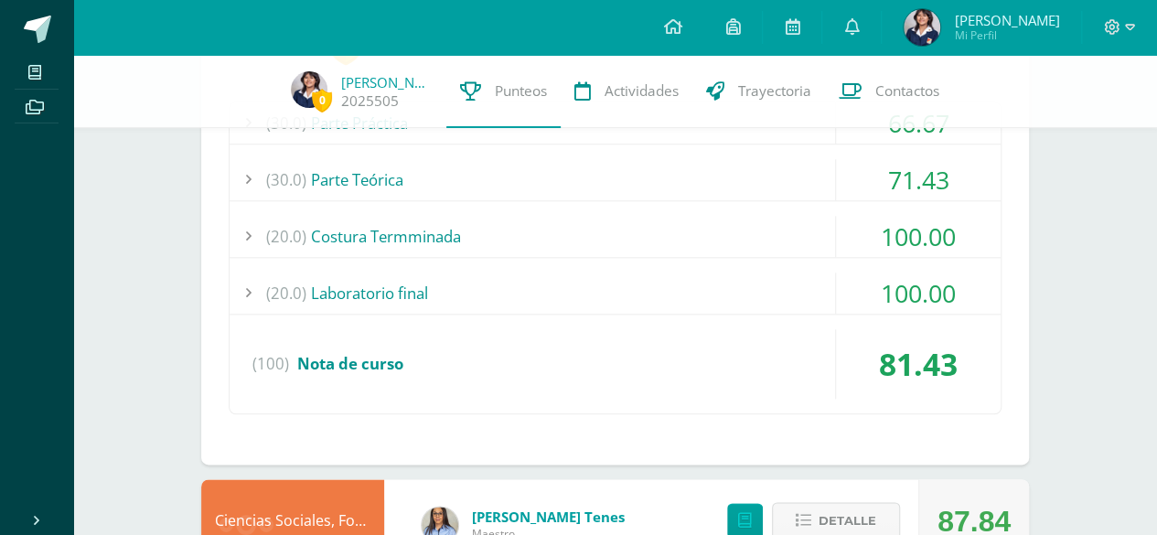
click at [790, 363] on div "(100) Nota de curso" at bounding box center [615, 364] width 771 height 70
drag, startPoint x: 1127, startPoint y: 268, endPoint x: 1141, endPoint y: 284, distance: 20.7
click at [1133, 281] on div "0 Allison Gallina 2025505 Punteos Actividades Trayectoria Contactos Pendiente P…" at bounding box center [615, 335] width 1084 height 2271
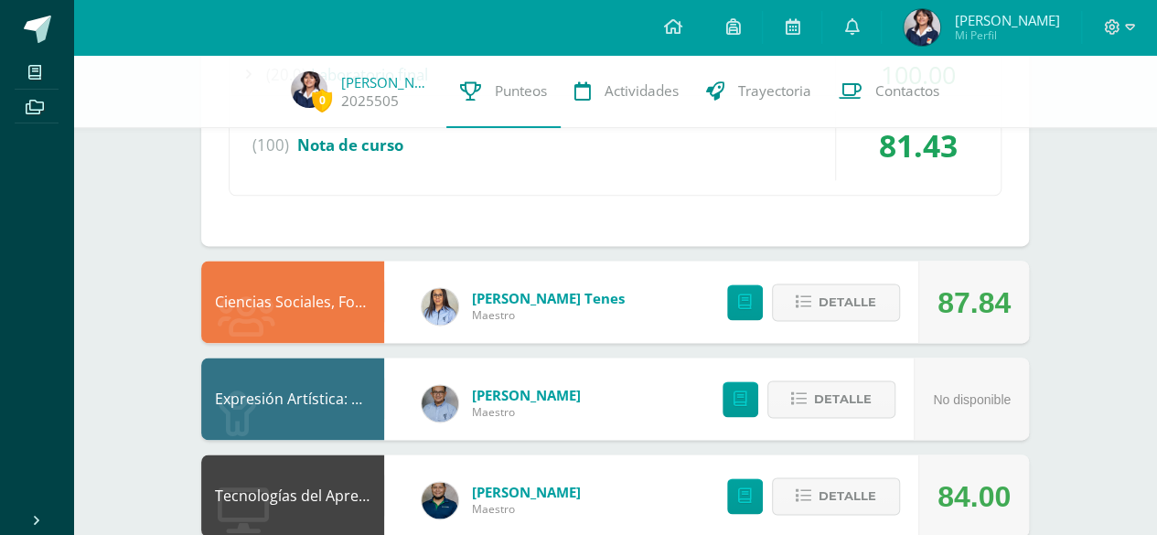
scroll to position [1071, 0]
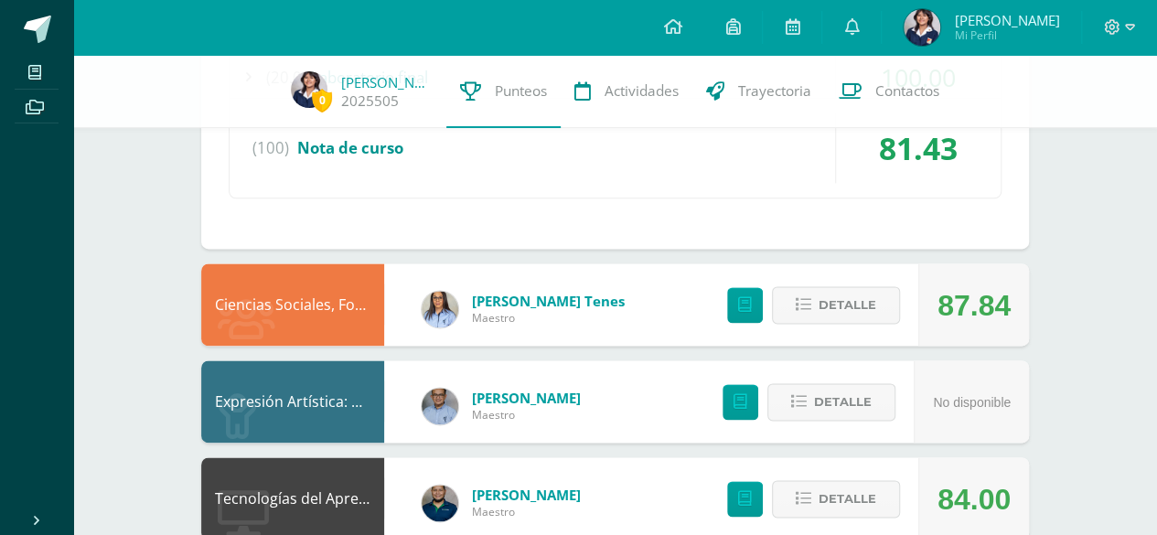
click at [983, 317] on div "87.84" at bounding box center [974, 305] width 73 height 82
click at [855, 314] on span "Detalle" at bounding box center [848, 305] width 58 height 34
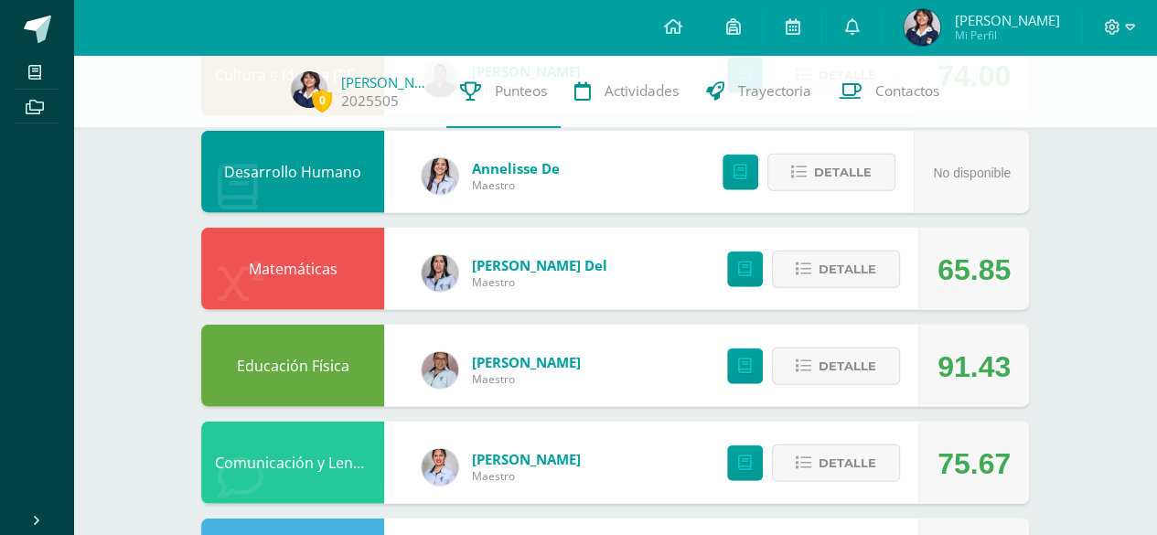
scroll to position [2057, 0]
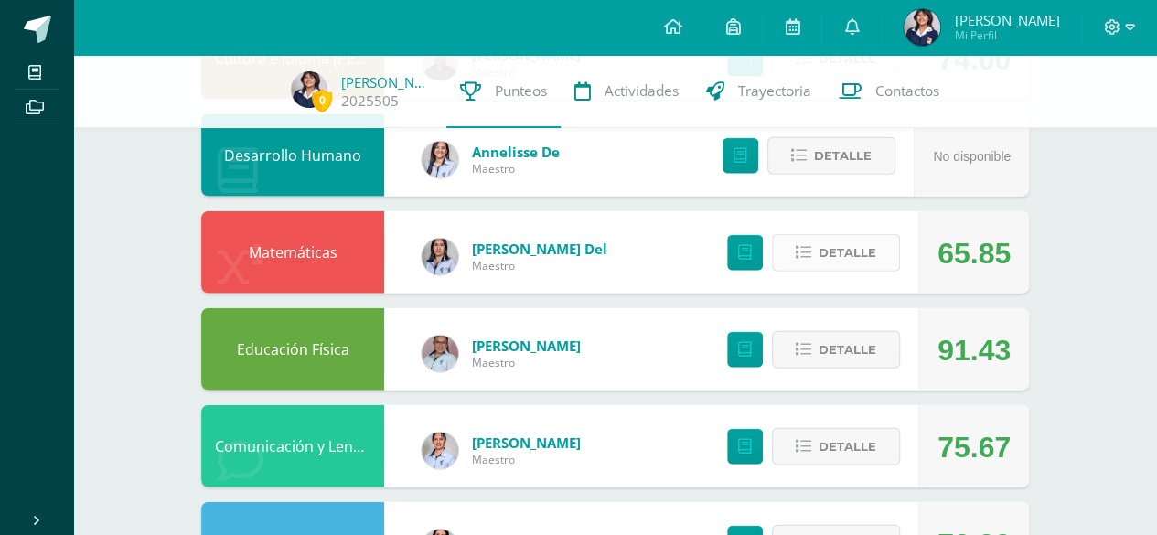
click at [842, 247] on span "Detalle" at bounding box center [848, 253] width 58 height 34
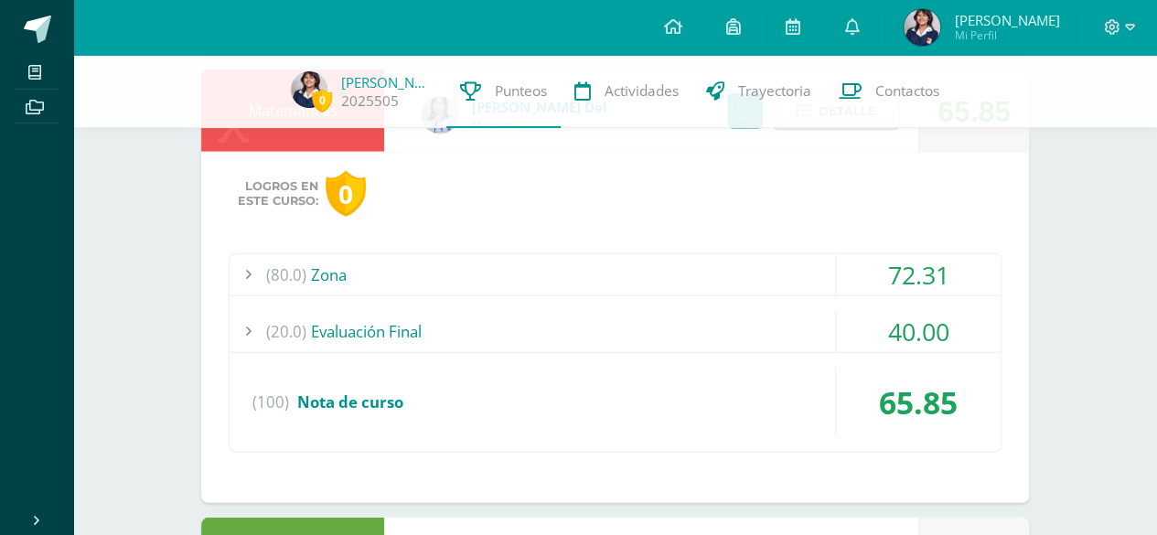
scroll to position [2217, 0]
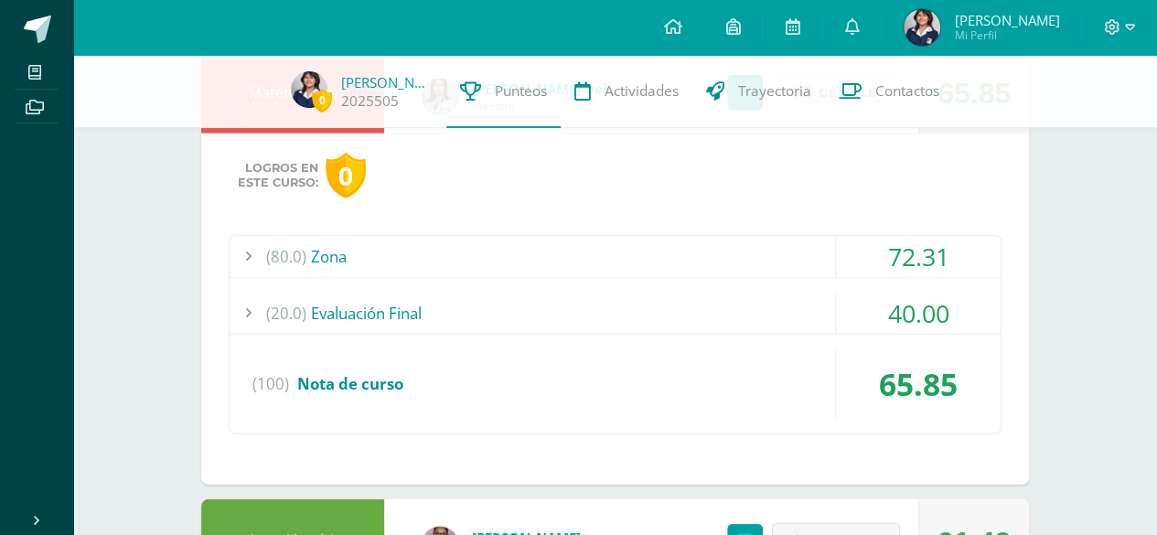
click at [375, 310] on div "(20.0) Evaluación Final" at bounding box center [615, 313] width 771 height 41
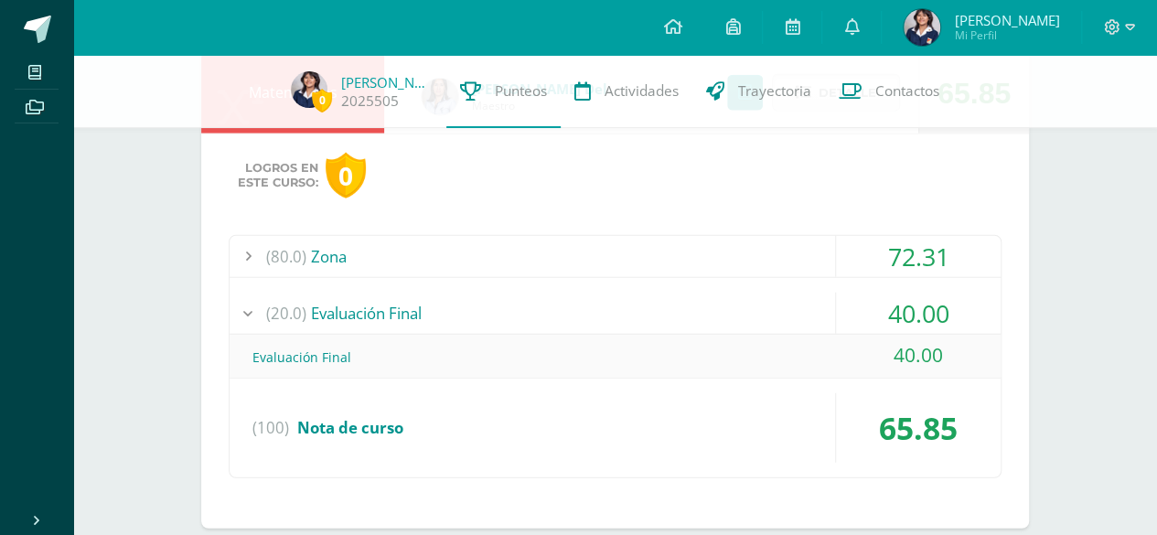
click at [375, 310] on div "(20.0) Evaluación Final" at bounding box center [615, 313] width 771 height 41
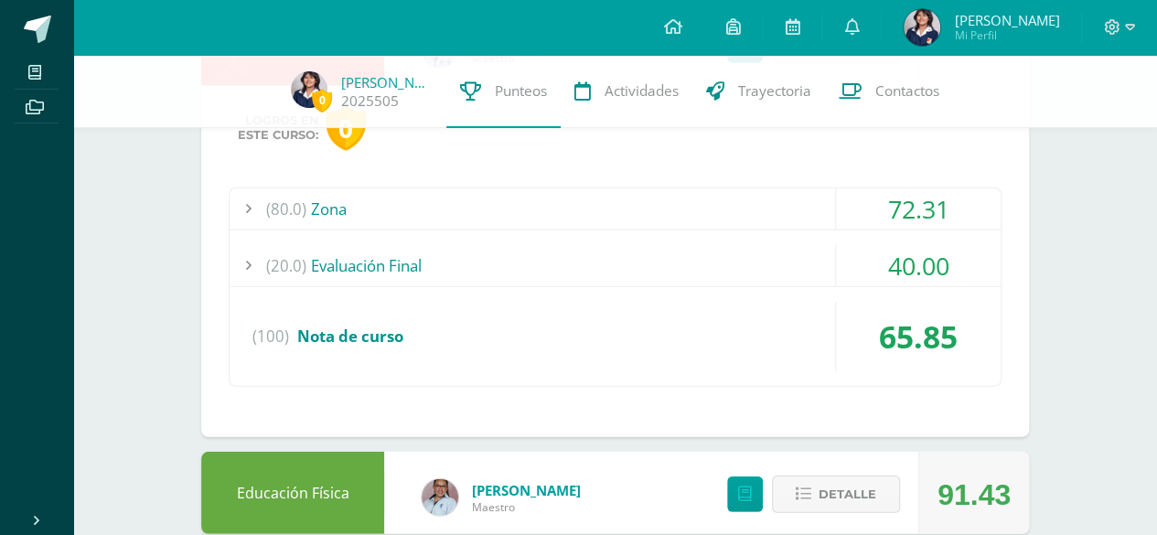
scroll to position [2488, 0]
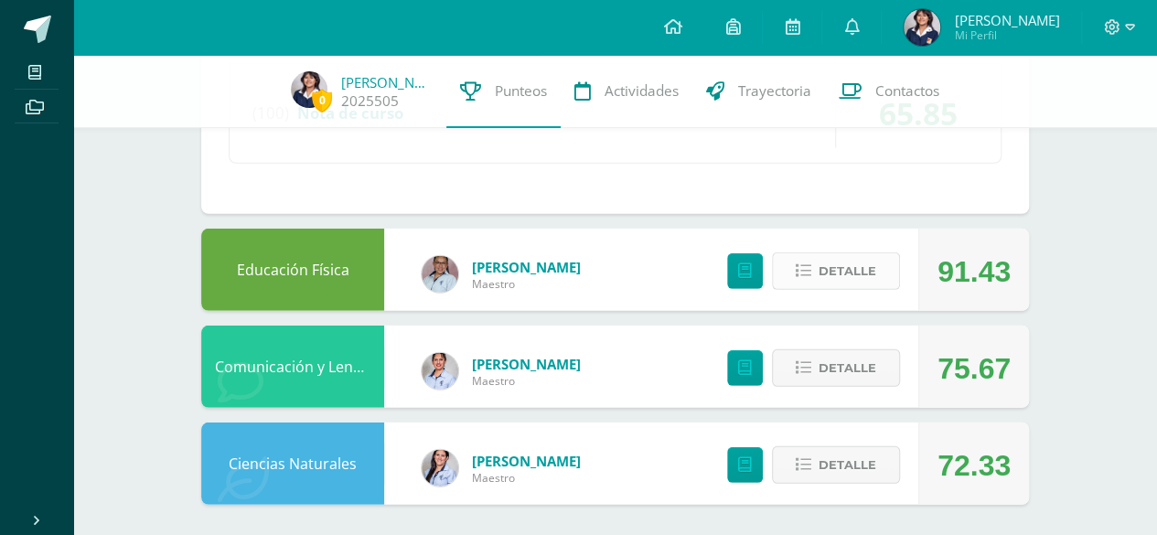
click at [840, 254] on span "Detalle" at bounding box center [848, 271] width 58 height 34
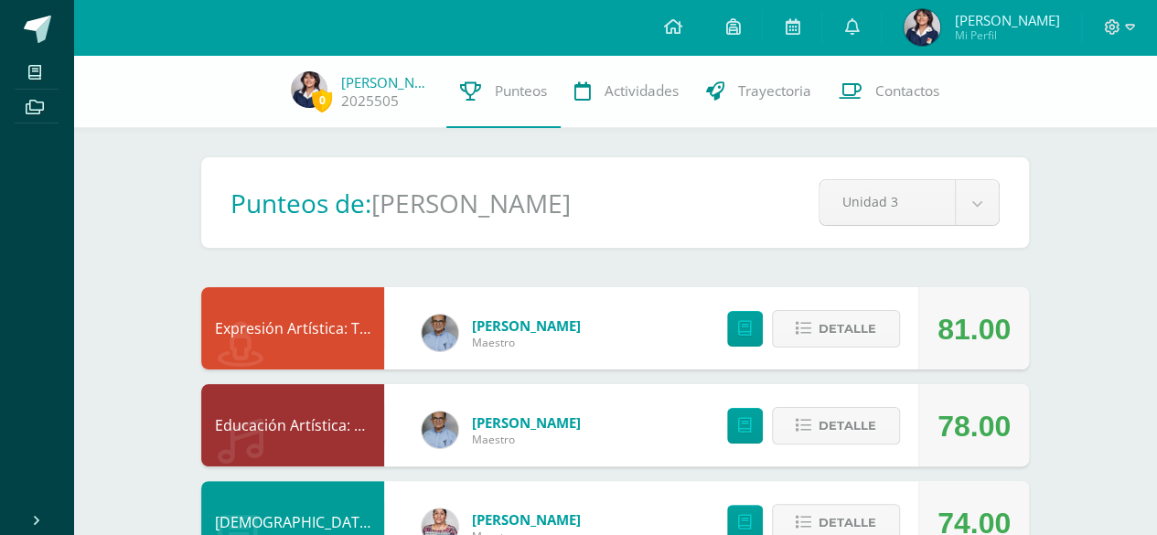
scroll to position [2555, 0]
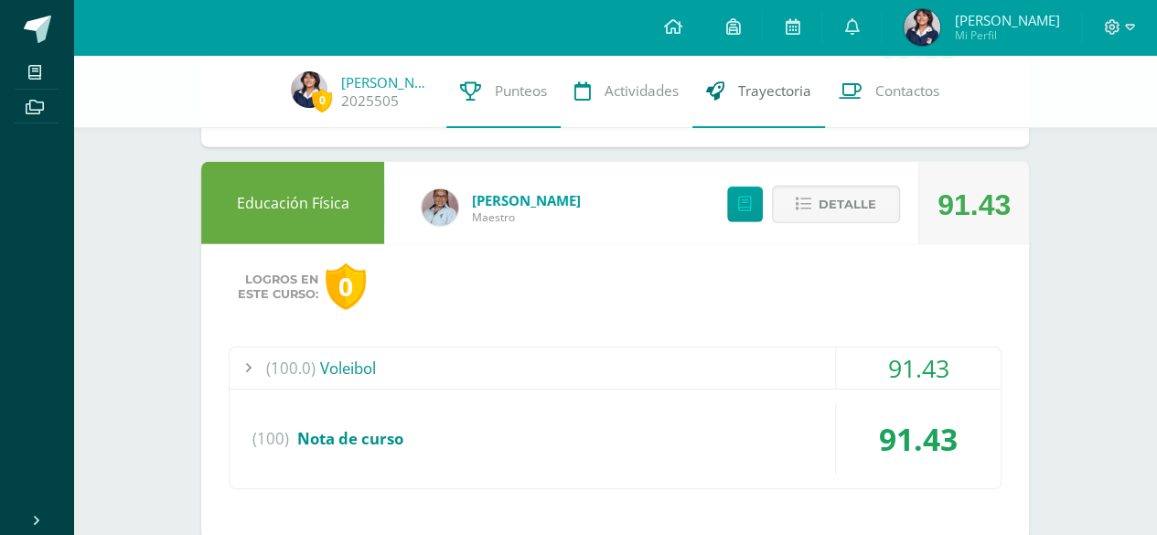
click at [746, 80] on link "Trayectoria" at bounding box center [758, 91] width 133 height 73
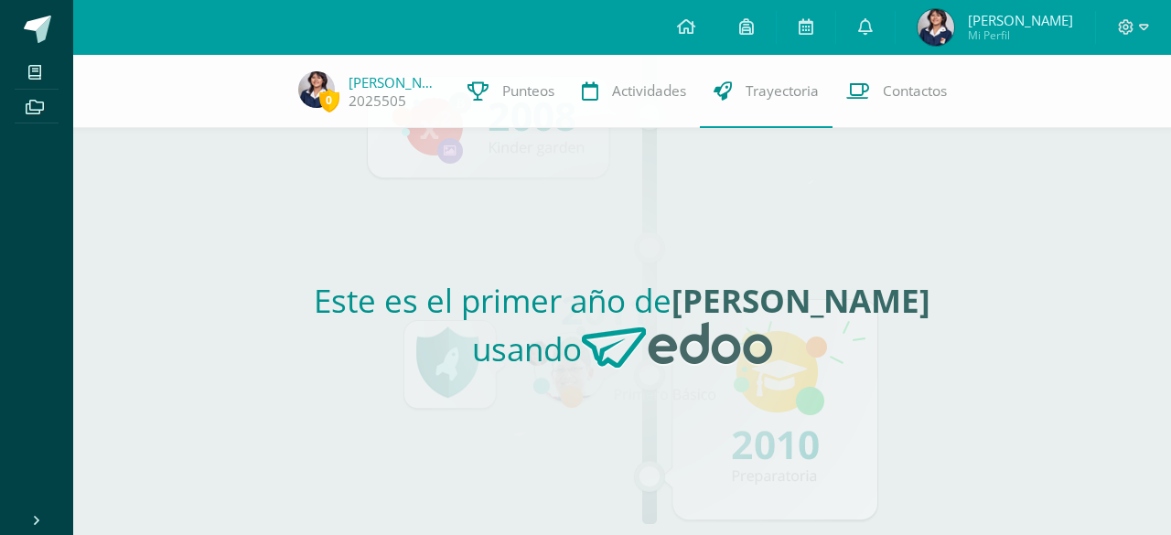
click at [944, 8] on link "Allison Abbygail Mi Perfil" at bounding box center [994, 27] width 199 height 55
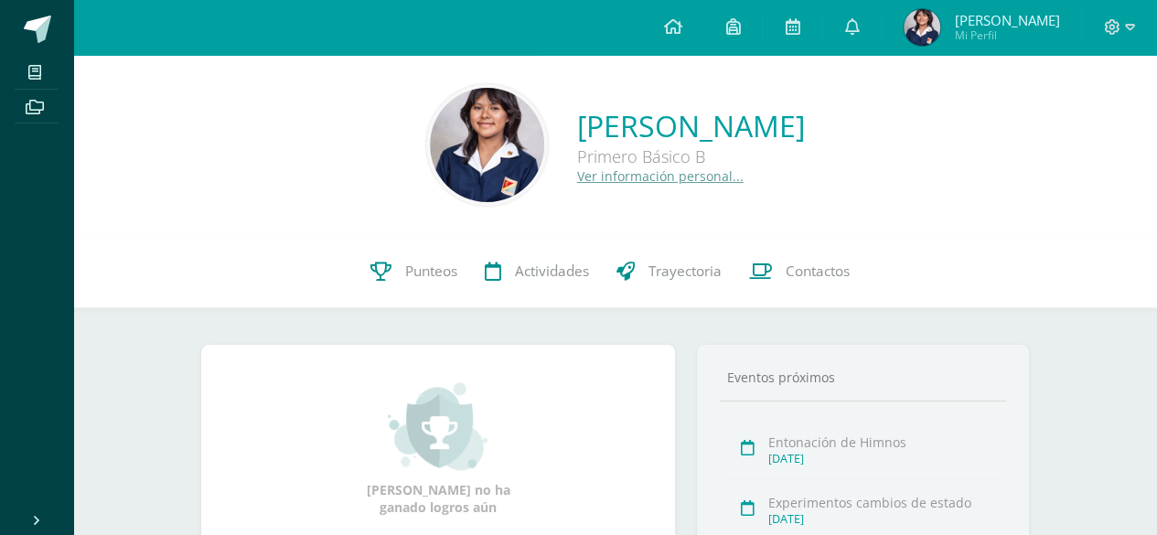
click at [430, 144] on img at bounding box center [487, 145] width 114 height 114
click at [563, 189] on div "[PERSON_NAME] Primero Básico B Ver información personal..." at bounding box center [615, 145] width 1055 height 122
click at [577, 171] on link "Ver información personal..." at bounding box center [660, 175] width 166 height 17
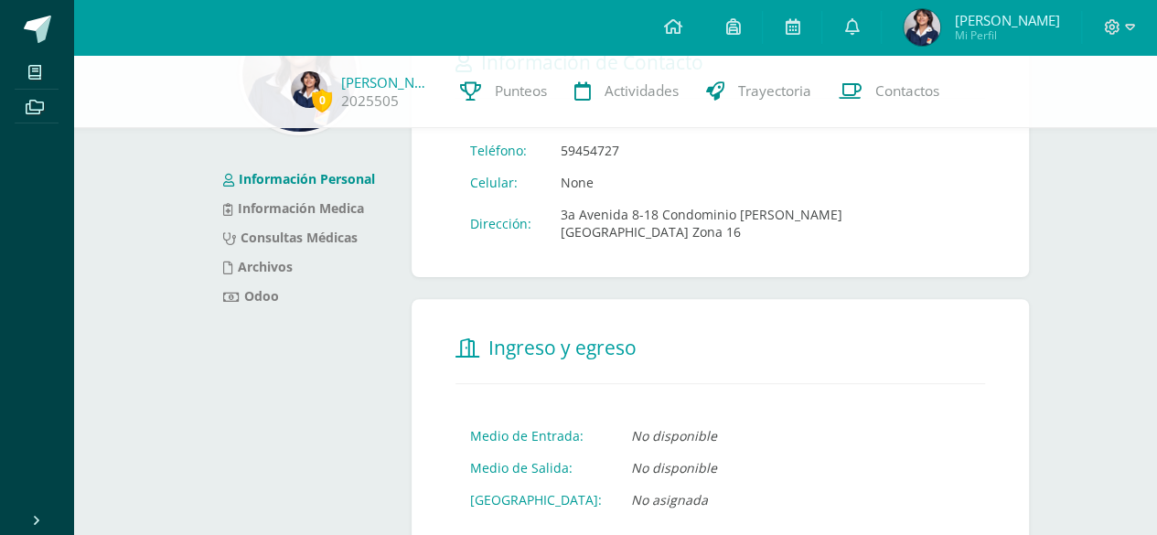
scroll to position [150, 0]
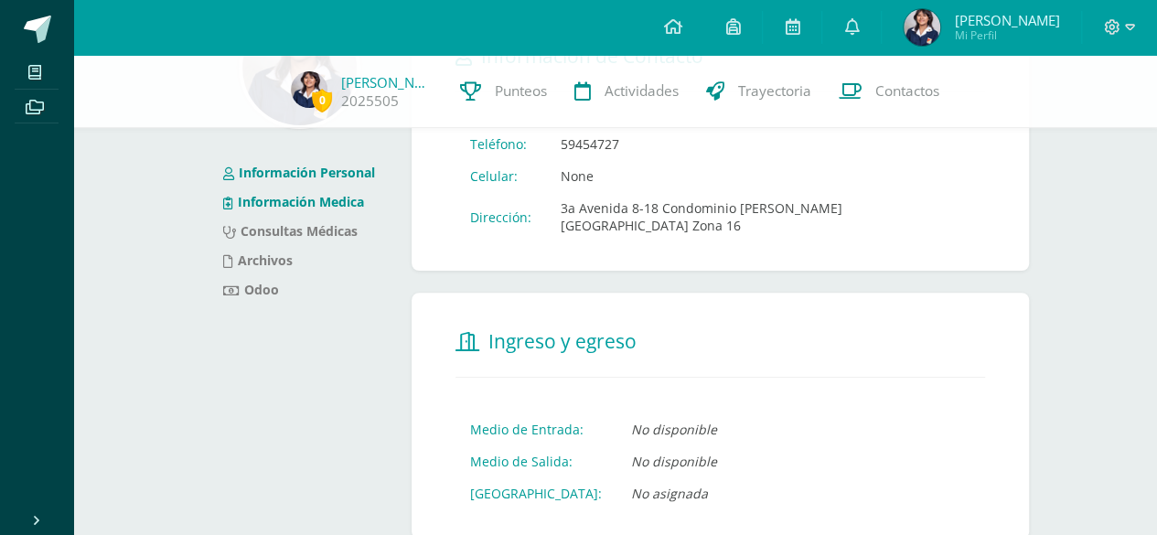
click at [339, 208] on link "Información Medica" at bounding box center [293, 201] width 141 height 17
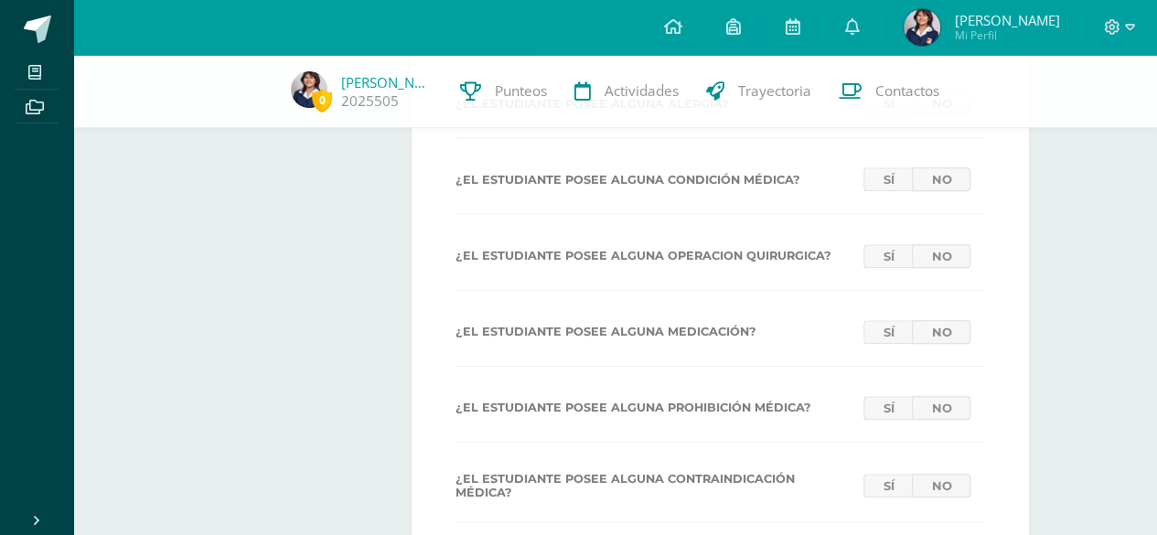
scroll to position [738, 0]
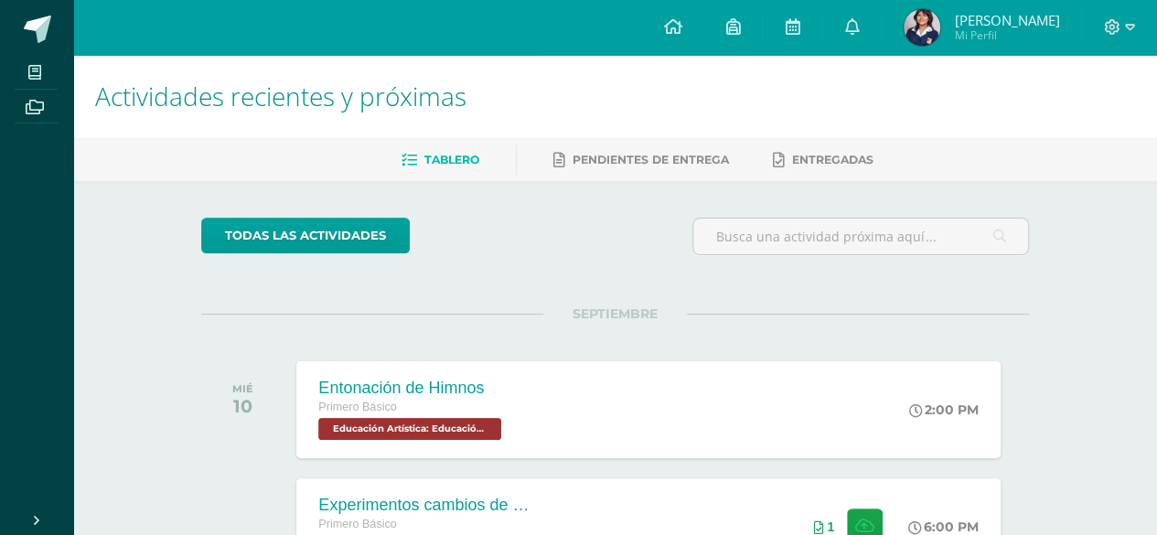
click at [1008, 21] on span "[PERSON_NAME]" at bounding box center [1006, 20] width 105 height 18
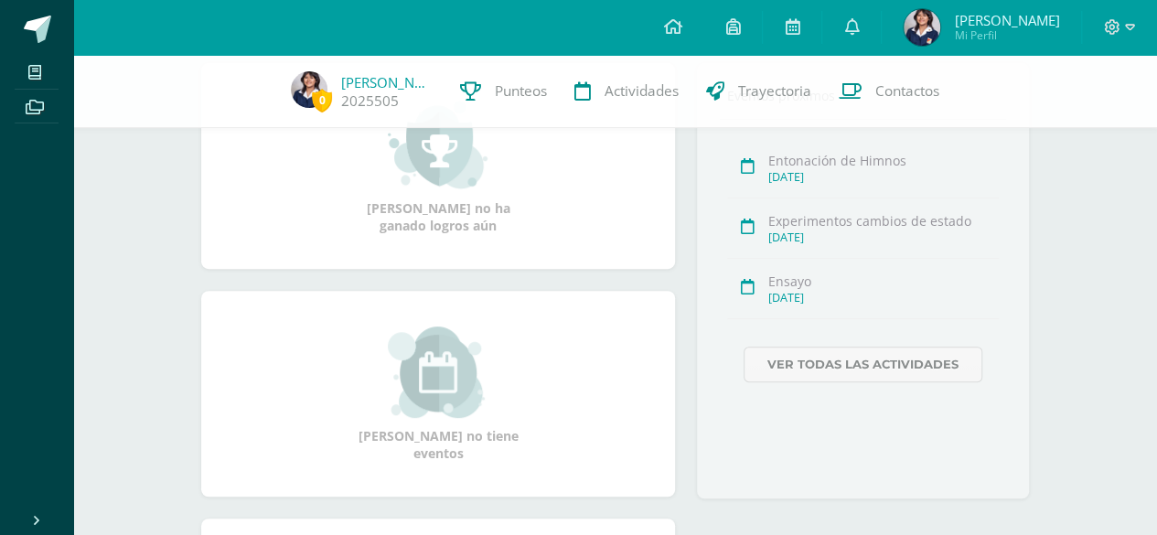
click at [1156, 198] on html "Mis cursos Archivos Cerrar panel Asesoría Primero Básico "B" Ciencias Naturales…" at bounding box center [578, 286] width 1157 height 1121
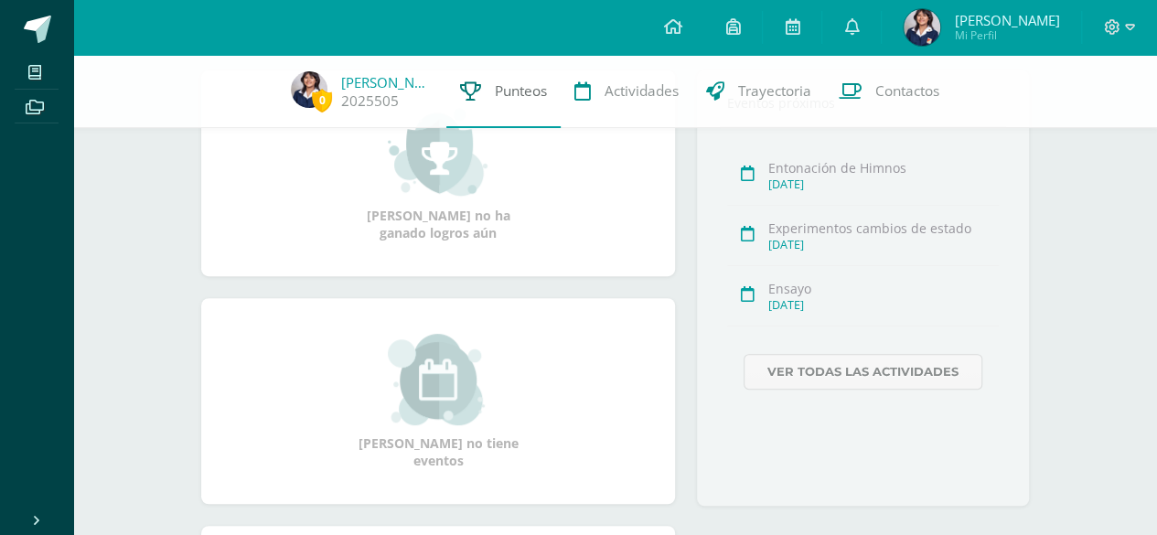
click at [496, 93] on span "Punteos" at bounding box center [521, 90] width 52 height 19
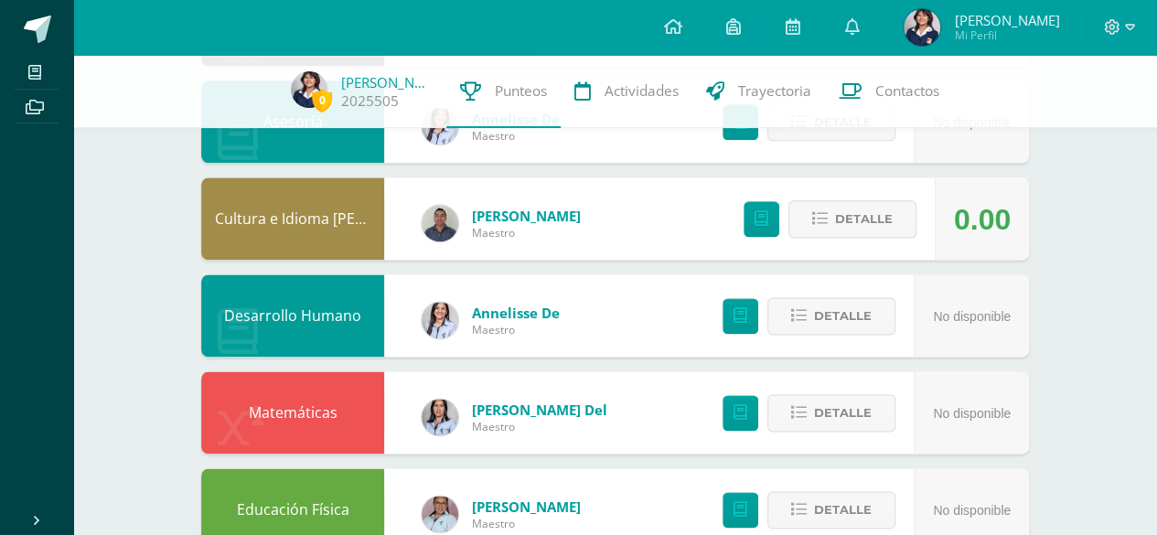
scroll to position [1087, 0]
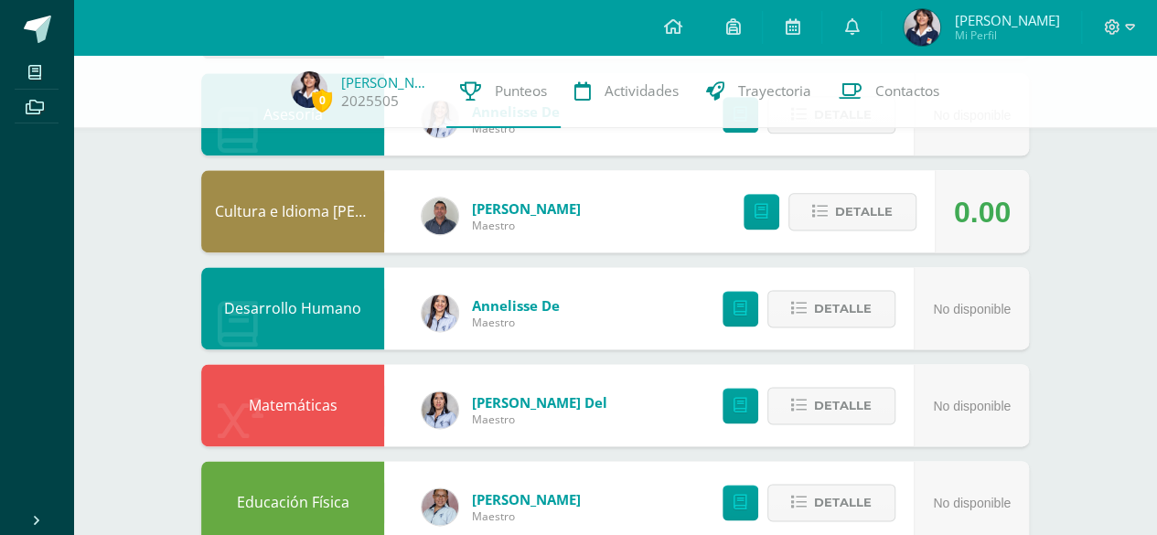
drag, startPoint x: 1132, startPoint y: 367, endPoint x: 1131, endPoint y: 408, distance: 41.2
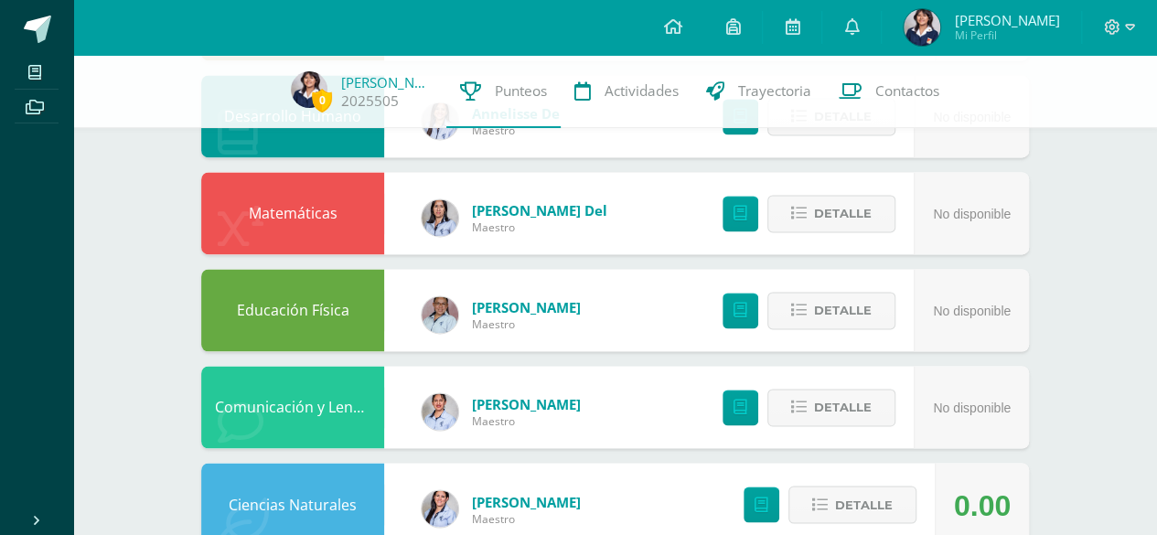
scroll to position [1324, 0]
